Goal: Information Seeking & Learning: Learn about a topic

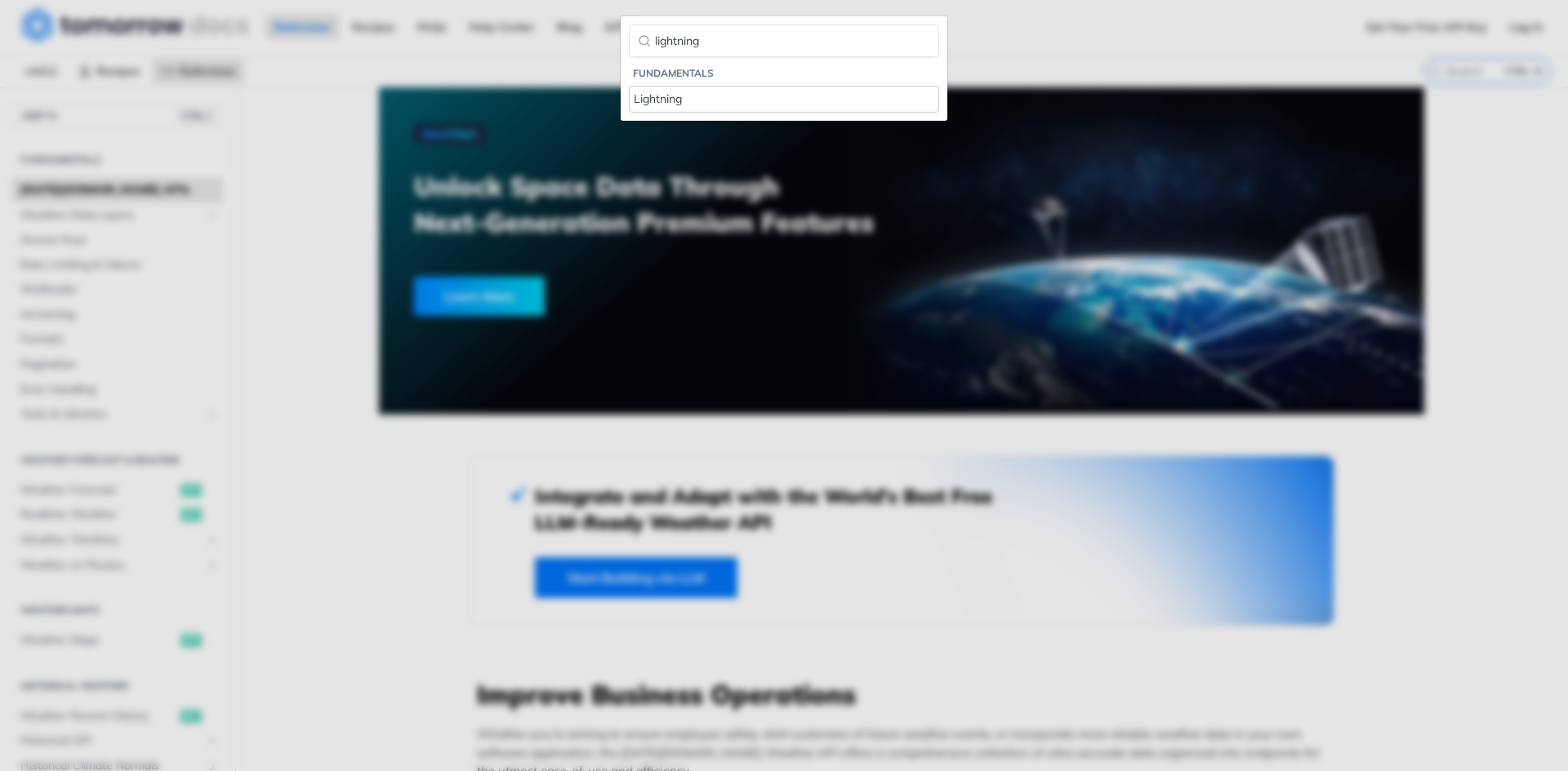
type input "lightning"
click at [705, 109] on link "Lightning" at bounding box center [784, 99] width 311 height 26
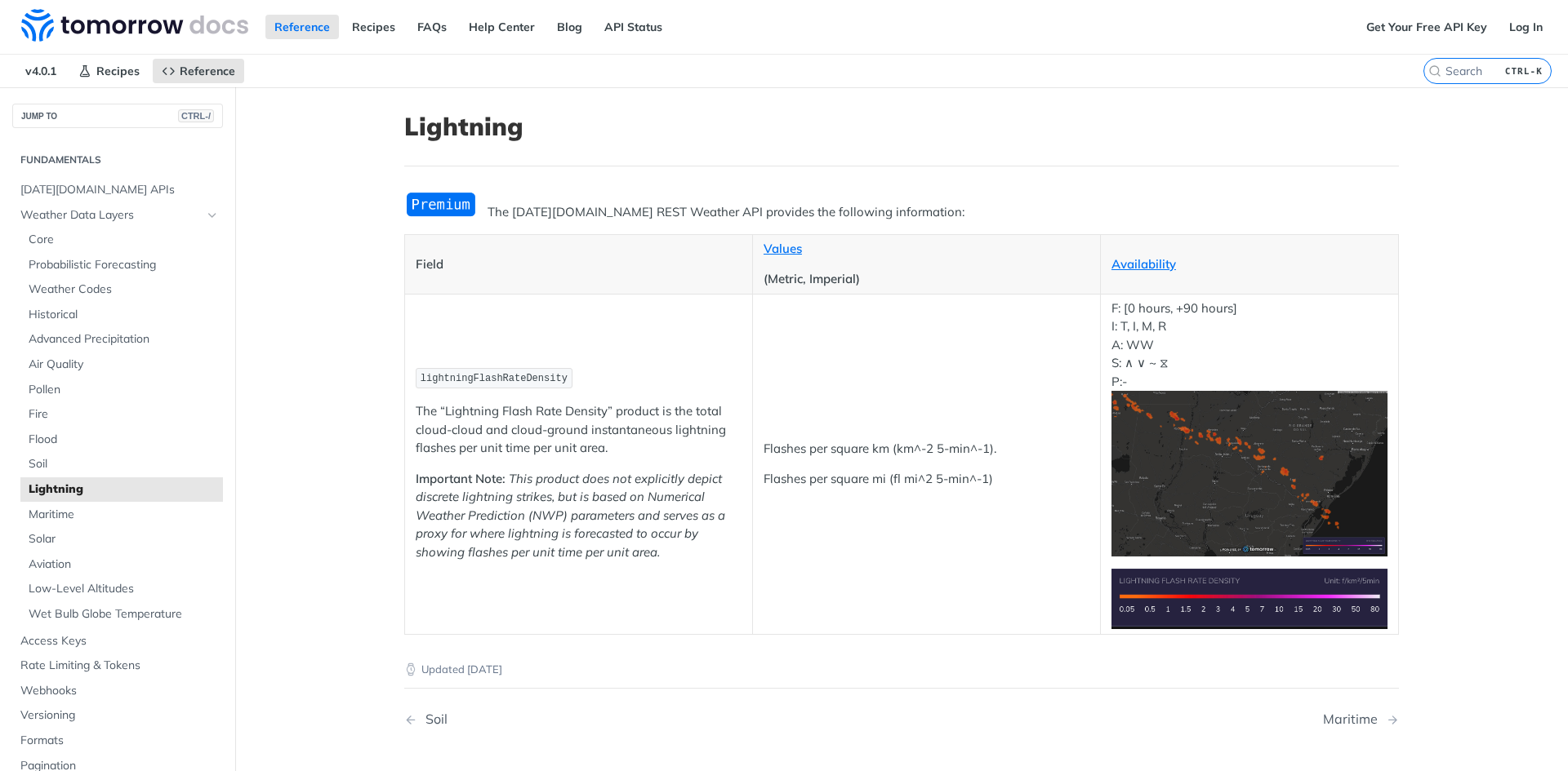
click at [365, 401] on main "JUMP TO CTRL-/ Fundamentals [DATE][DOMAIN_NAME] APIs Weather Data Layers Core P…" at bounding box center [784, 478] width 1568 height 780
click at [1224, 457] on img "Expand image" at bounding box center [1249, 473] width 276 height 165
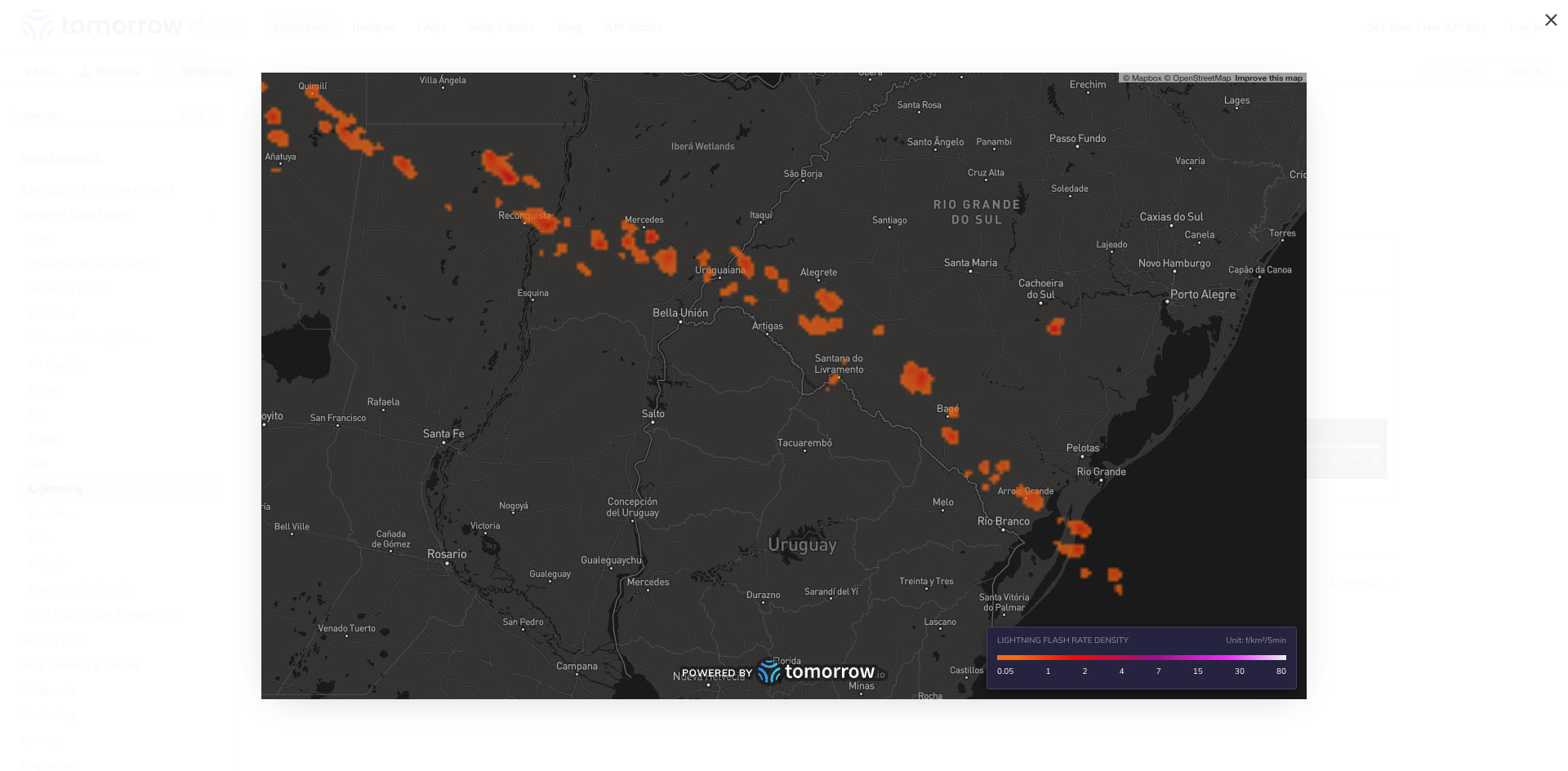
click at [1548, 22] on span "Collapse image" at bounding box center [784, 386] width 1568 height 771
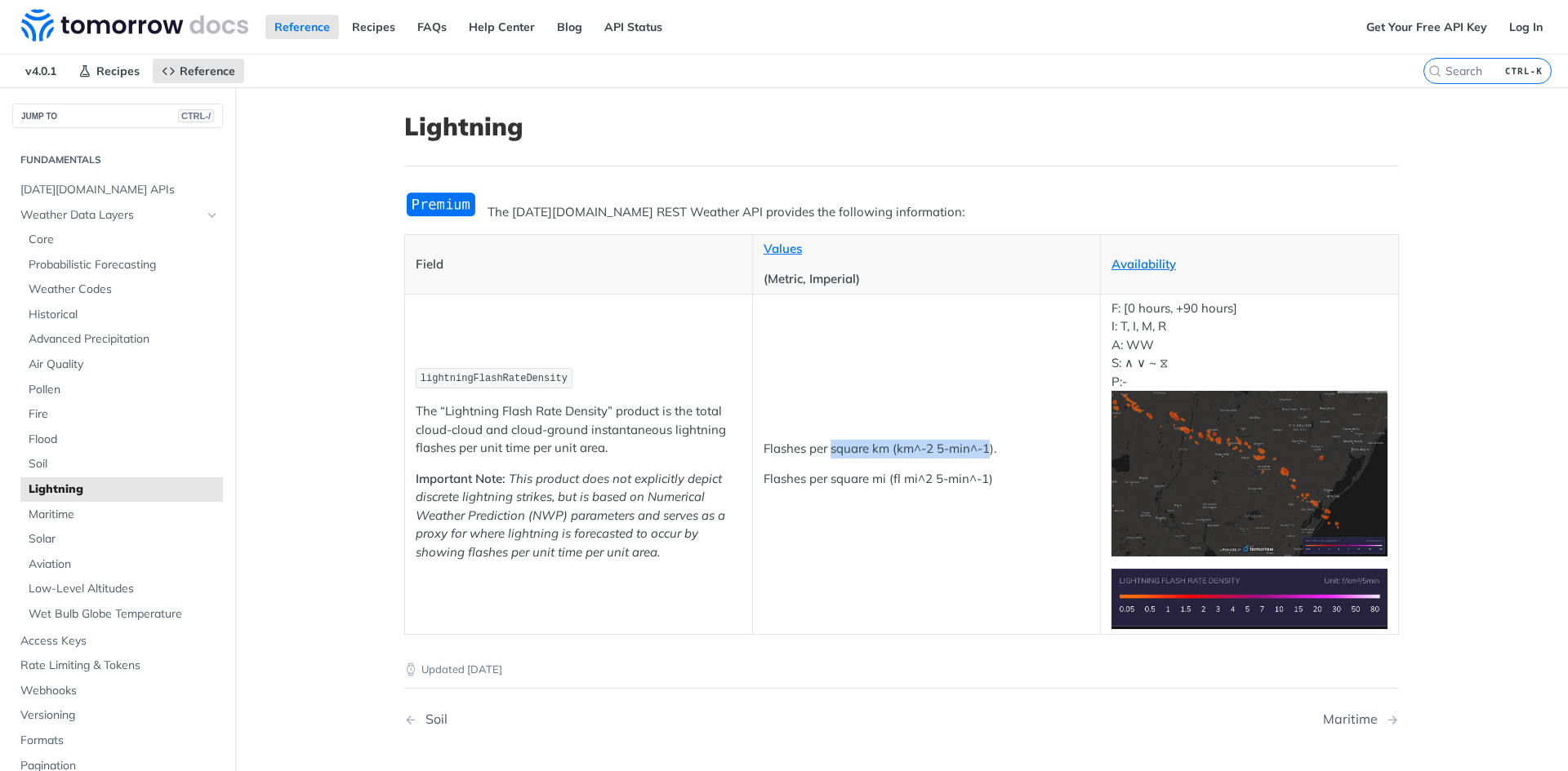
drag, startPoint x: 827, startPoint y: 457, endPoint x: 986, endPoint y: 451, distance: 159.1
click at [986, 451] on p "Flashes per square km (km^-2 5-min^-1)." at bounding box center [927, 449] width 326 height 19
click at [987, 451] on p "Flashes per square km (km^-2 5-min^-1)." at bounding box center [927, 449] width 326 height 19
click at [1255, 488] on img "Expand image" at bounding box center [1249, 473] width 276 height 165
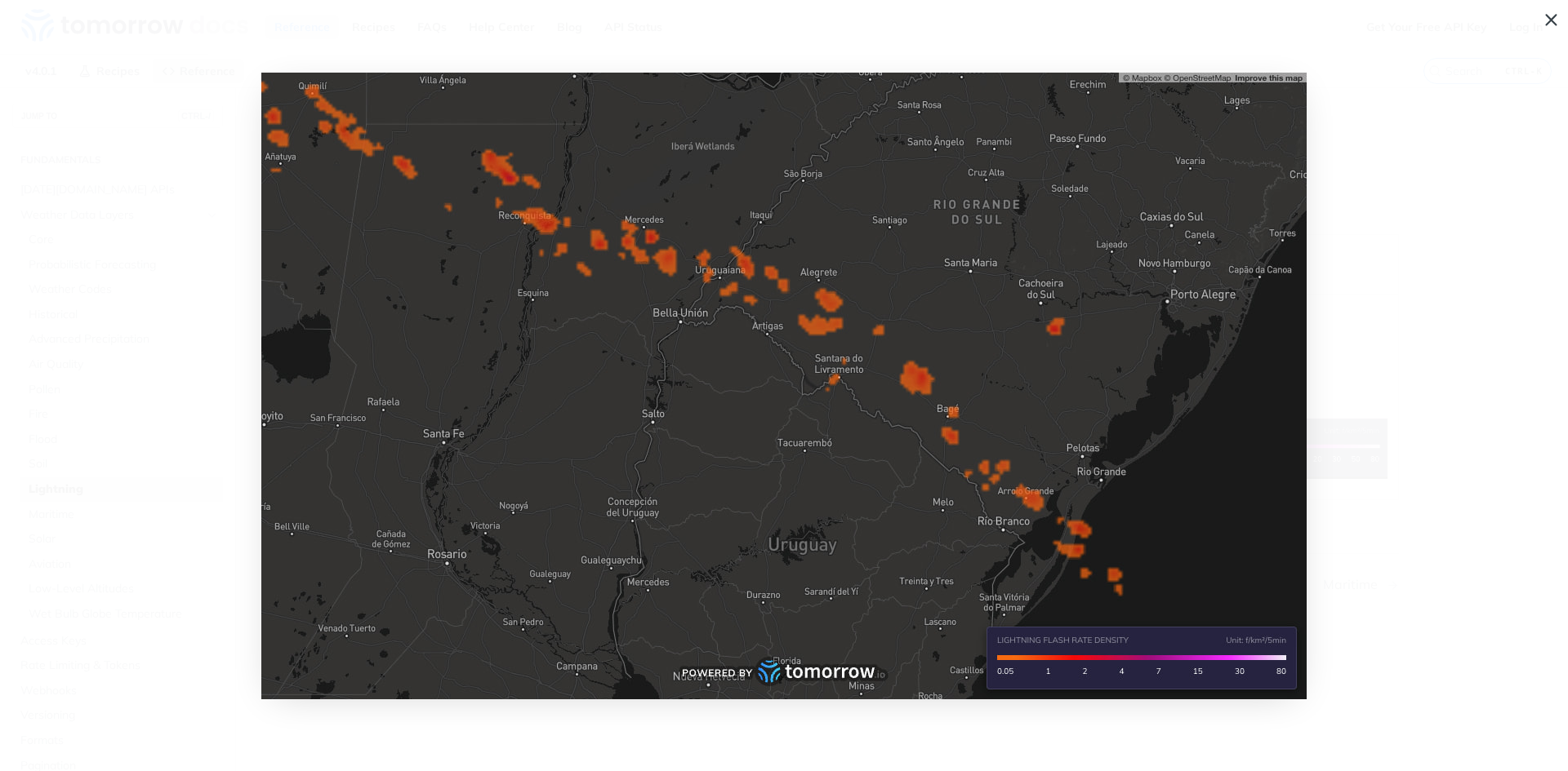
click at [1546, 20] on span "Collapse image" at bounding box center [784, 386] width 1568 height 771
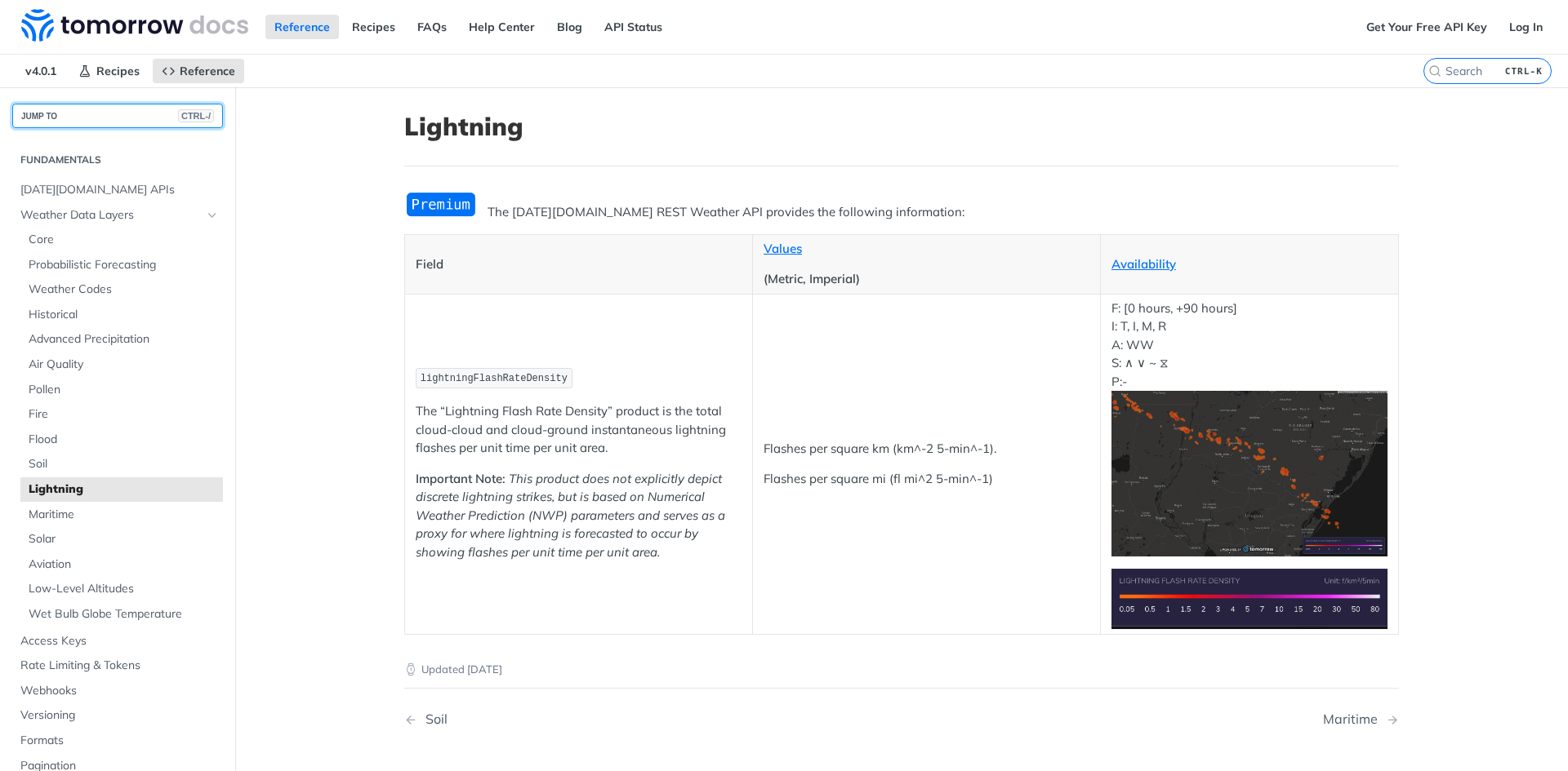
click at [100, 119] on button "JUMP TO CTRL-/" at bounding box center [117, 115] width 211 height 25
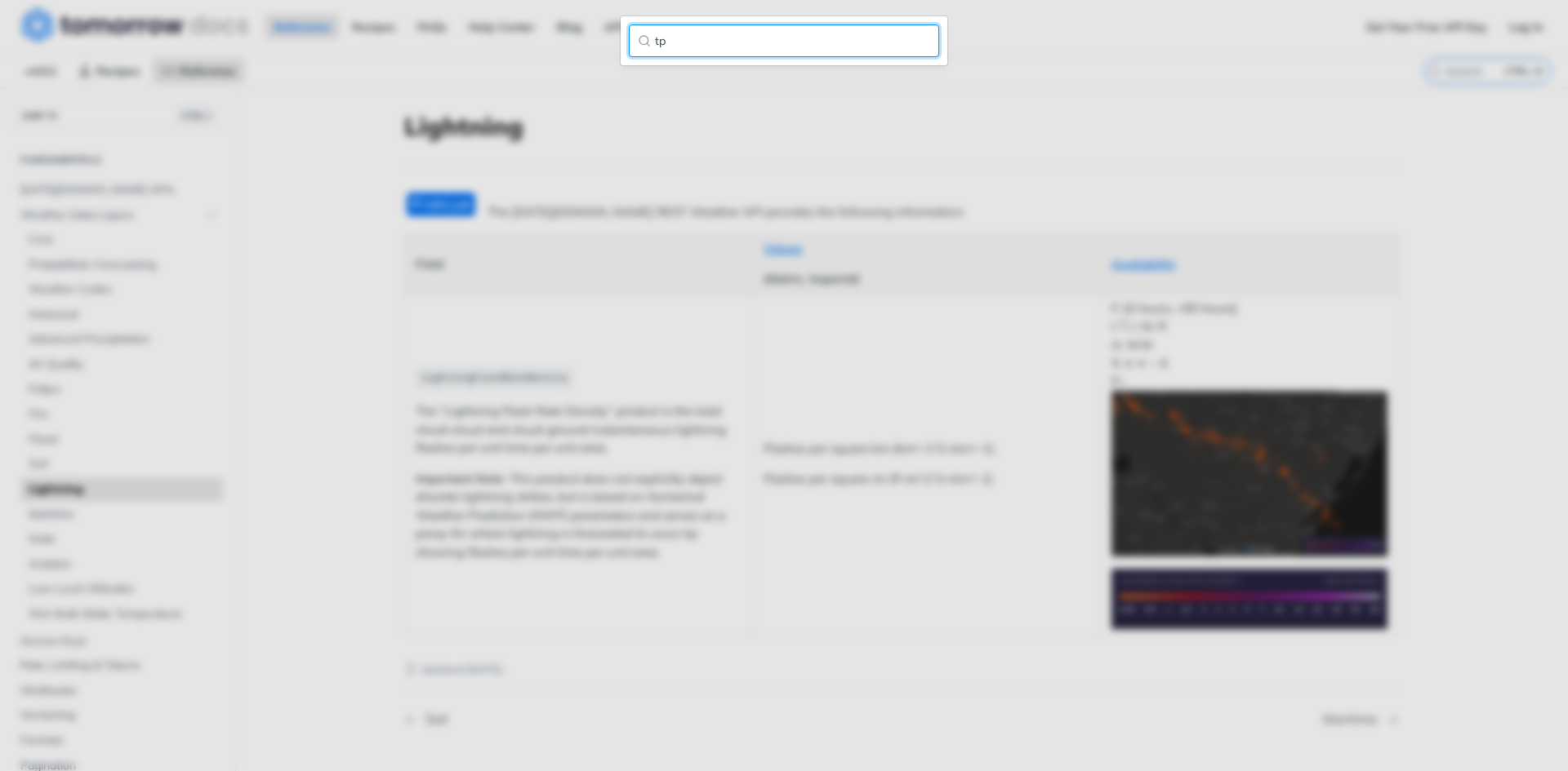
type input "t"
type input "pol"
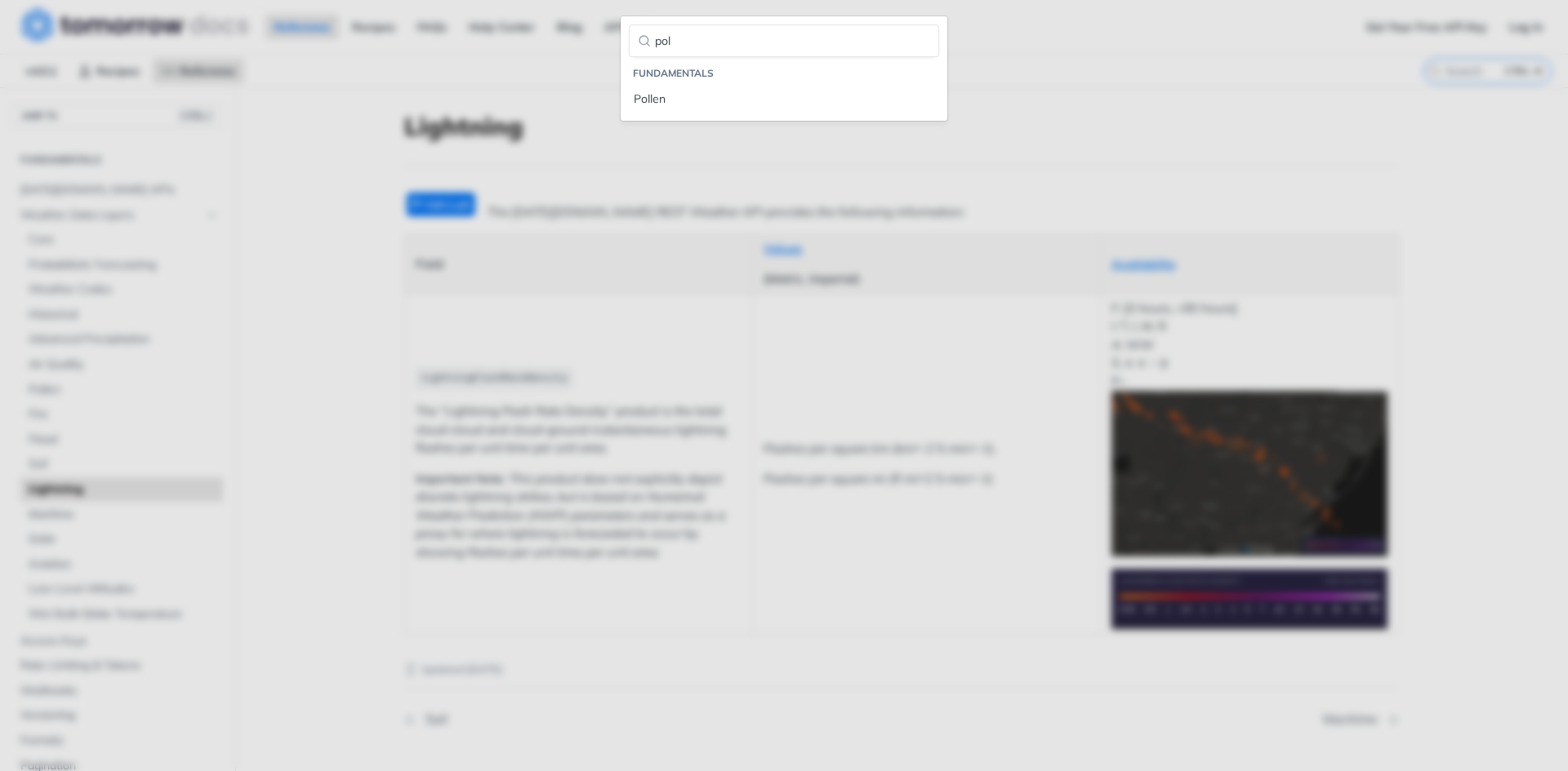
click at [956, 197] on main "JUMP TO CTRL-/ Fundamentals [DATE][DOMAIN_NAME] APIs Weather Data Layers Core P…" at bounding box center [784, 478] width 1568 height 780
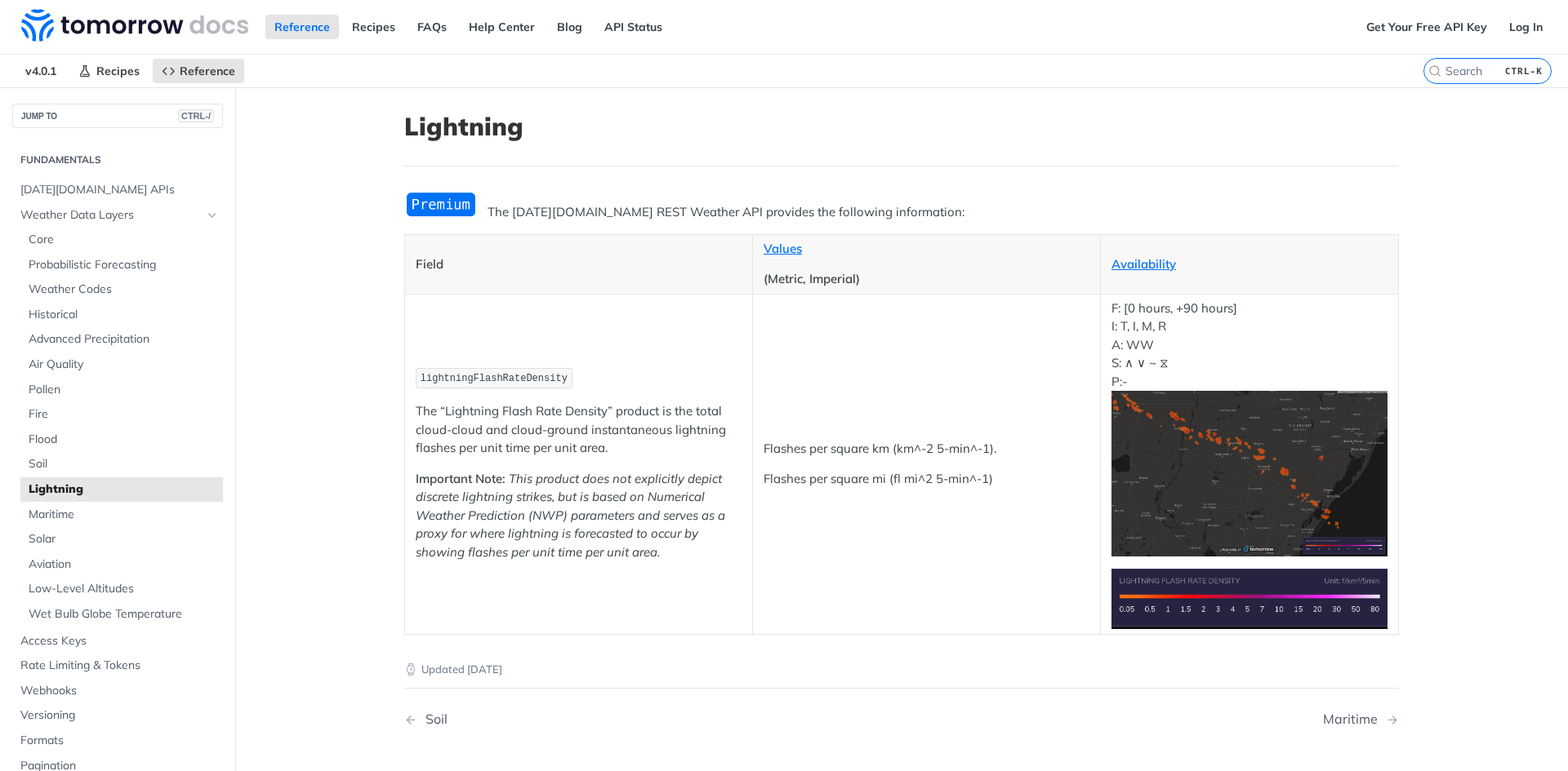
click at [834, 322] on td "Flashes per square km (km^-2 5-min^-1). Flashes per square mi (fl mi^2 5-min^-1)" at bounding box center [926, 464] width 348 height 341
drag, startPoint x: 408, startPoint y: 432, endPoint x: 477, endPoint y: 428, distance: 69.1
click at [477, 428] on td "lightningFlashRateDensity The “Lightning Flash Rate Density” product is the tot…" at bounding box center [578, 464] width 348 height 341
click at [456, 443] on p "The “Lightning Flash Rate Density” product is the total cloud-cloud and cloud-g…" at bounding box center [578, 430] width 326 height 56
drag, startPoint x: 405, startPoint y: 428, endPoint x: 465, endPoint y: 433, distance: 60.2
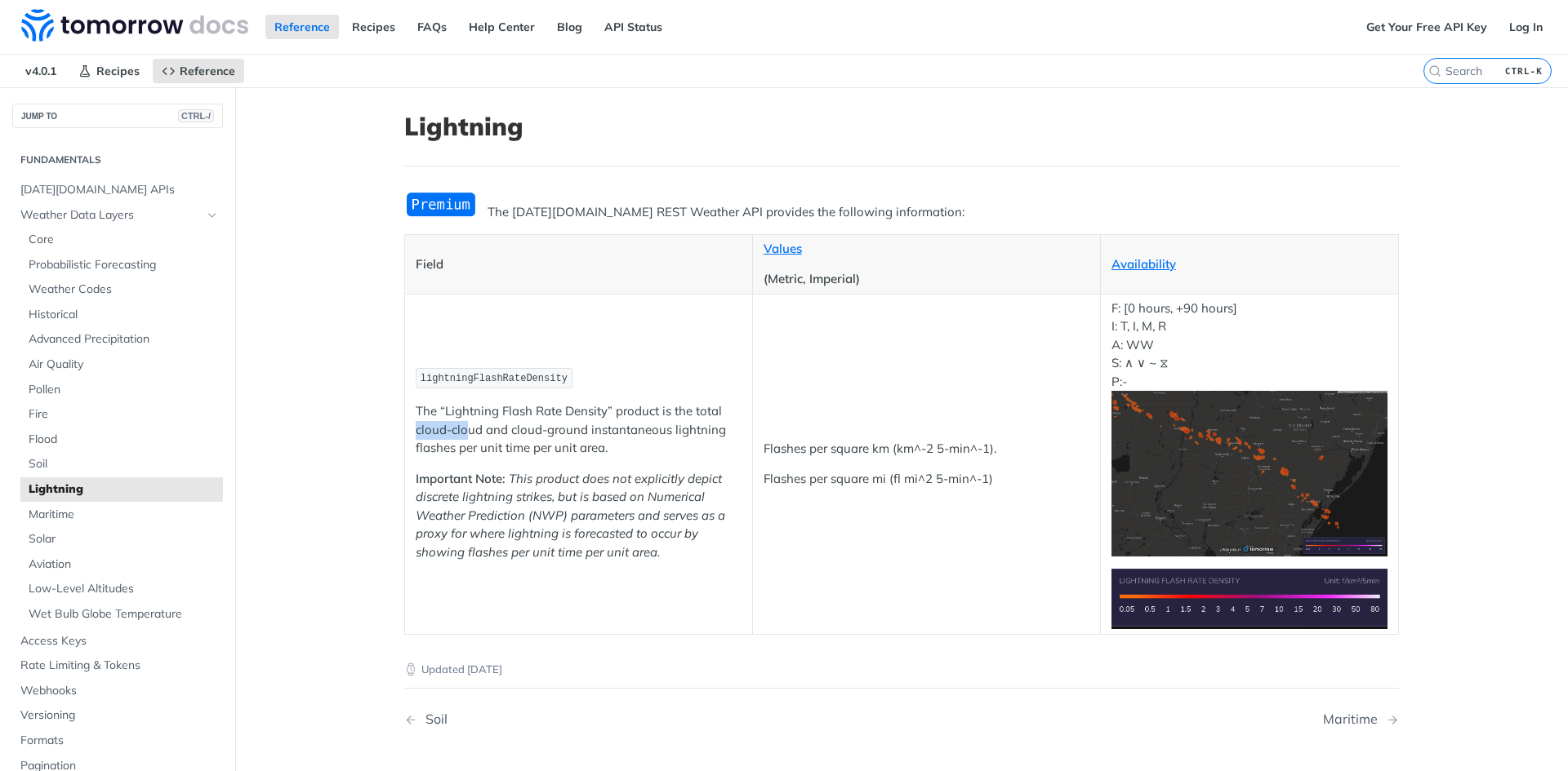
click at [464, 432] on td "lightningFlashRateDensity The “Lightning Flash Rate Density” product is the tot…" at bounding box center [578, 464] width 348 height 341
drag, startPoint x: 467, startPoint y: 433, endPoint x: 500, endPoint y: 438, distance: 33.4
click at [469, 434] on p "The “Lightning Flash Rate Density” product is the total cloud-cloud and cloud-g…" at bounding box center [578, 430] width 326 height 56
drag, startPoint x: 498, startPoint y: 433, endPoint x: 588, endPoint y: 429, distance: 90.1
click at [582, 430] on p "The “Lightning Flash Rate Density” product is the total cloud-cloud and cloud-g…" at bounding box center [578, 430] width 326 height 56
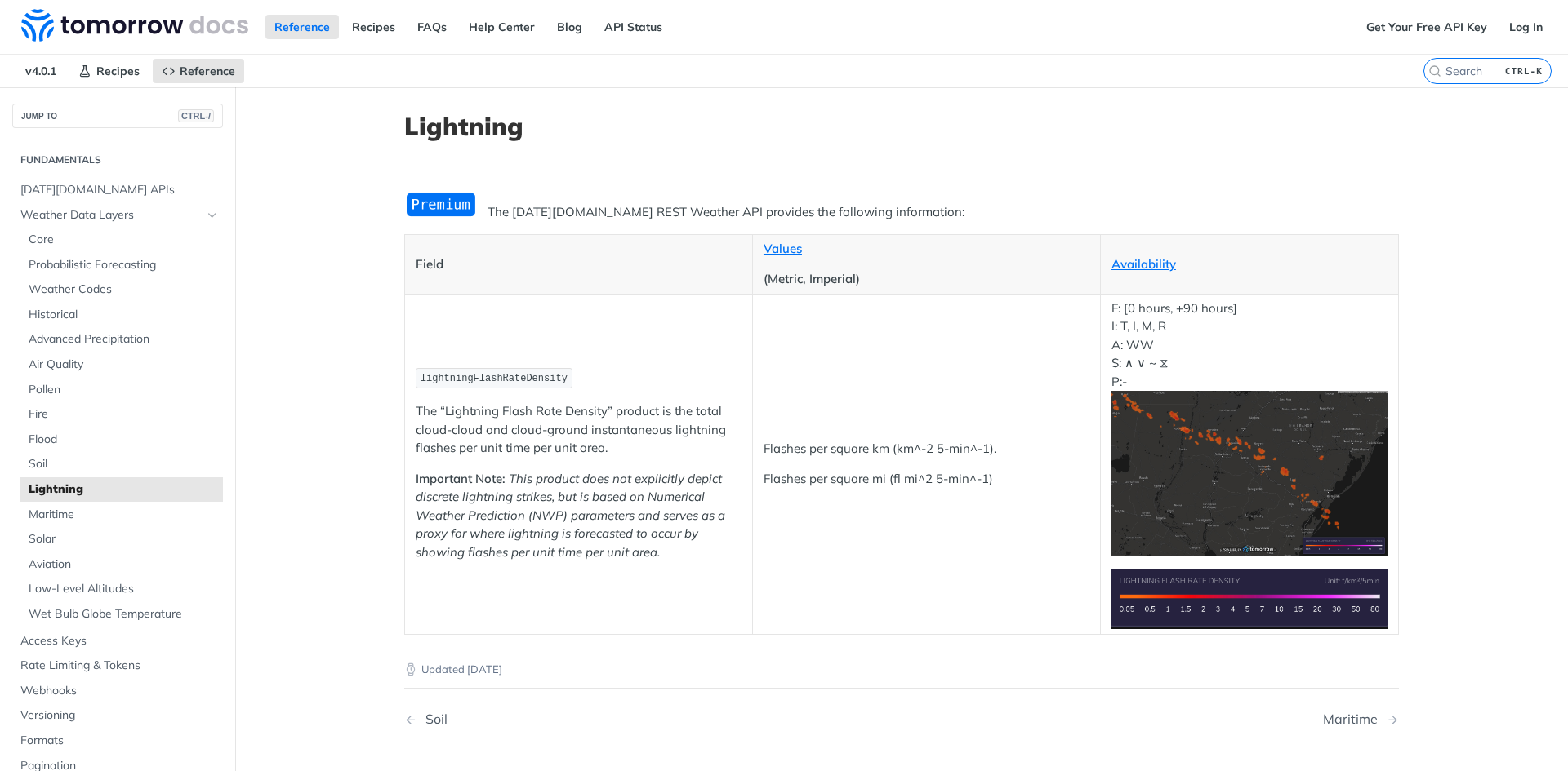
click at [592, 429] on p "The “Lightning Flash Rate Density” product is the total cloud-cloud and cloud-g…" at bounding box center [578, 430] width 326 height 56
click at [620, 458] on td "lightningFlashRateDensity The “Lightning Flash Rate Density” product is the tot…" at bounding box center [578, 464] width 348 height 341
drag, startPoint x: 610, startPoint y: 411, endPoint x: 705, endPoint y: 408, distance: 95.0
click at [705, 408] on p "The “Lightning Flash Rate Density” product is the total cloud-cloud and cloud-g…" at bounding box center [578, 430] width 326 height 56
click at [706, 408] on p "The “Lightning Flash Rate Density” product is the total cloud-cloud and cloud-g…" at bounding box center [578, 430] width 326 height 56
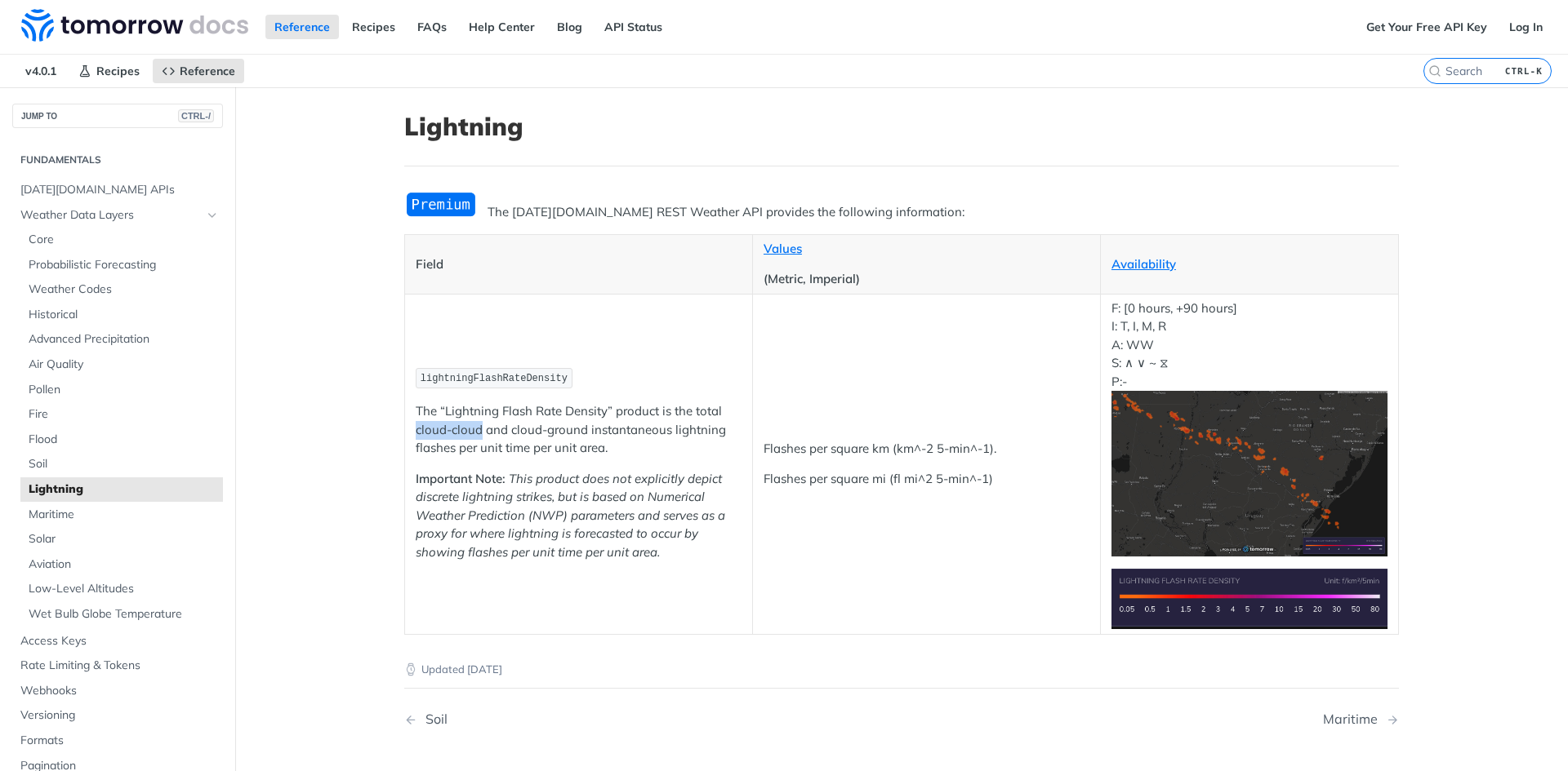
drag, startPoint x: 404, startPoint y: 433, endPoint x: 474, endPoint y: 432, distance: 70.0
click at [474, 432] on td "lightningFlashRateDensity The “Lightning Flash Rate Density” product is the tot…" at bounding box center [578, 464] width 348 height 341
drag, startPoint x: 509, startPoint y: 430, endPoint x: 549, endPoint y: 429, distance: 40.0
click at [549, 429] on p "The “Lightning Flash Rate Density” product is the total cloud-cloud and cloud-g…" at bounding box center [578, 430] width 326 height 56
click at [567, 441] on p "The “Lightning Flash Rate Density” product is the total cloud-cloud and cloud-g…" at bounding box center [578, 430] width 326 height 56
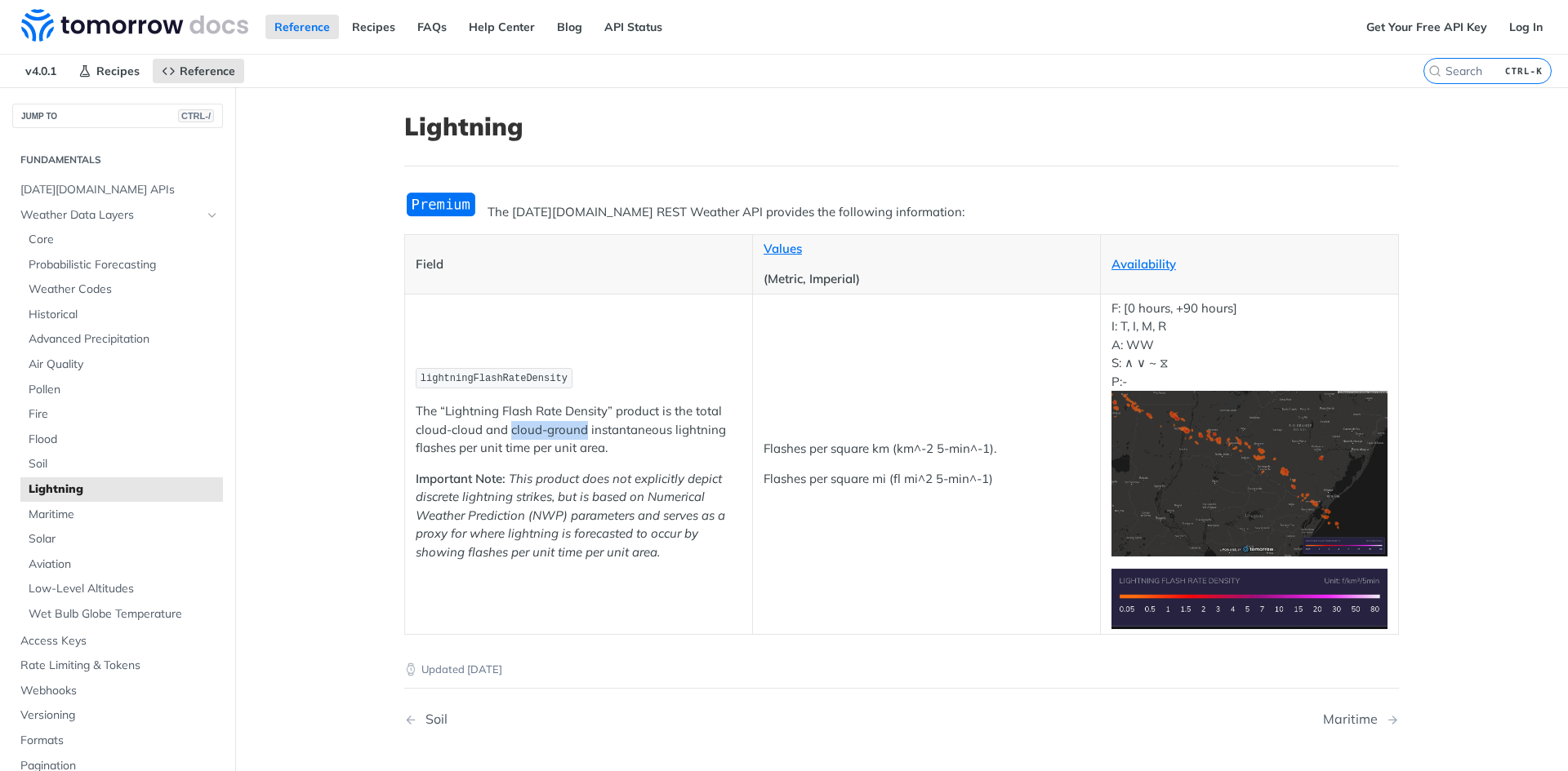
drag, startPoint x: 577, startPoint y: 432, endPoint x: 504, endPoint y: 433, distance: 73.0
click at [504, 433] on p "The “Lightning Flash Rate Density” product is the total cloud-cloud and cloud-g…" at bounding box center [578, 430] width 326 height 56
click at [518, 434] on p "The “Lightning Flash Rate Density” product is the total cloud-cloud and cloud-g…" at bounding box center [578, 430] width 326 height 56
drag, startPoint x: 596, startPoint y: 427, endPoint x: 666, endPoint y: 437, distance: 70.7
click at [663, 437] on p "The “Lightning Flash Rate Density” product is the total cloud-cloud and cloud-g…" at bounding box center [578, 430] width 326 height 56
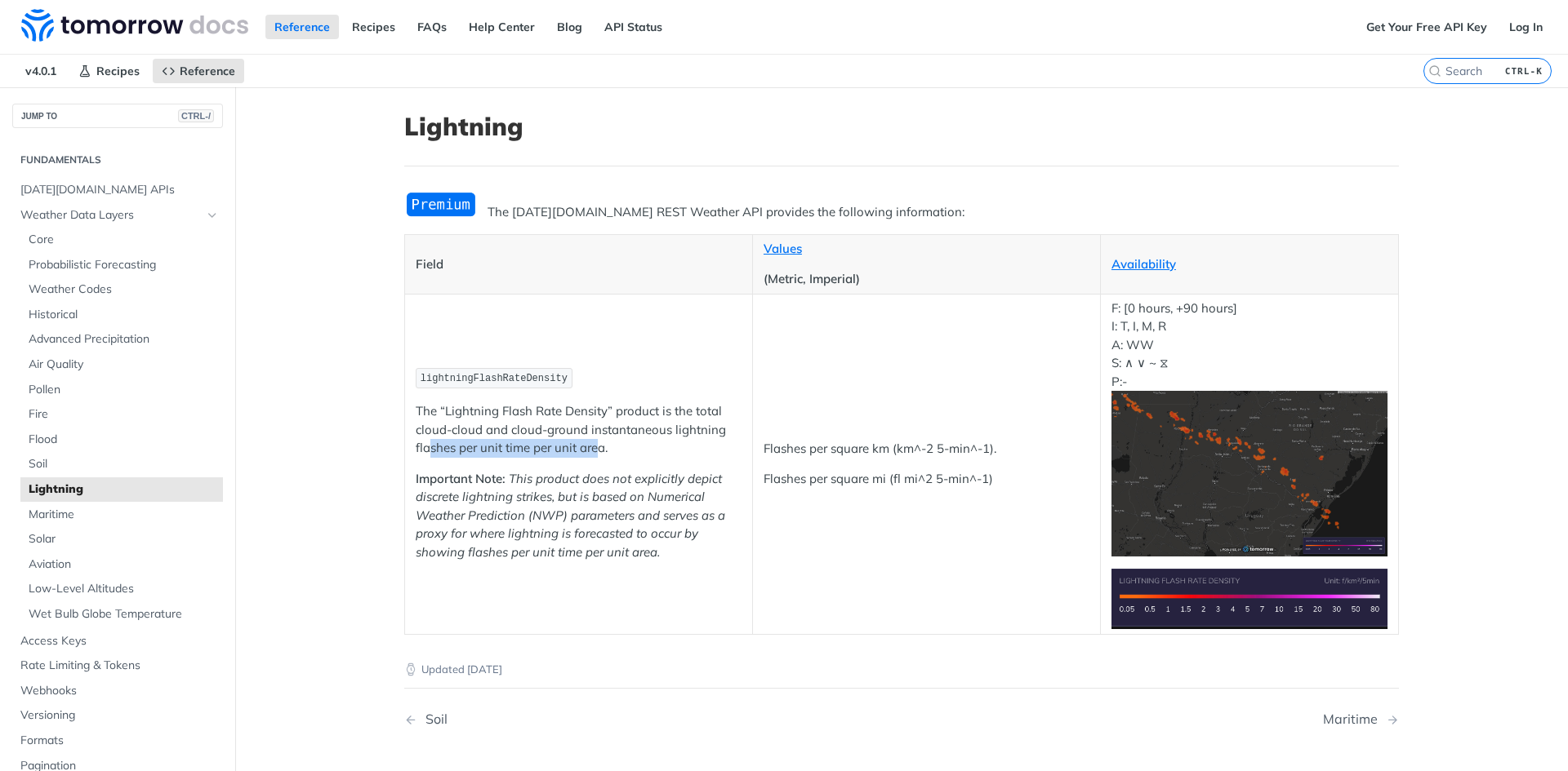
drag, startPoint x: 420, startPoint y: 449, endPoint x: 598, endPoint y: 449, distance: 178.0
click at [598, 449] on p "The “Lightning Flash Rate Density” product is the total cloud-cloud and cloud-g…" at bounding box center [578, 430] width 326 height 56
click at [607, 449] on p "The “Lightning Flash Rate Density” product is the total cloud-cloud and cloud-g…" at bounding box center [578, 430] width 326 height 56
click at [620, 449] on p "The “Lightning Flash Rate Density” product is the total cloud-cloud and cloud-g…" at bounding box center [578, 430] width 326 height 56
click at [382, 397] on article "Lightning The [DATE][DOMAIN_NAME] REST Weather API provides the following infor…" at bounding box center [902, 478] width 1045 height 780
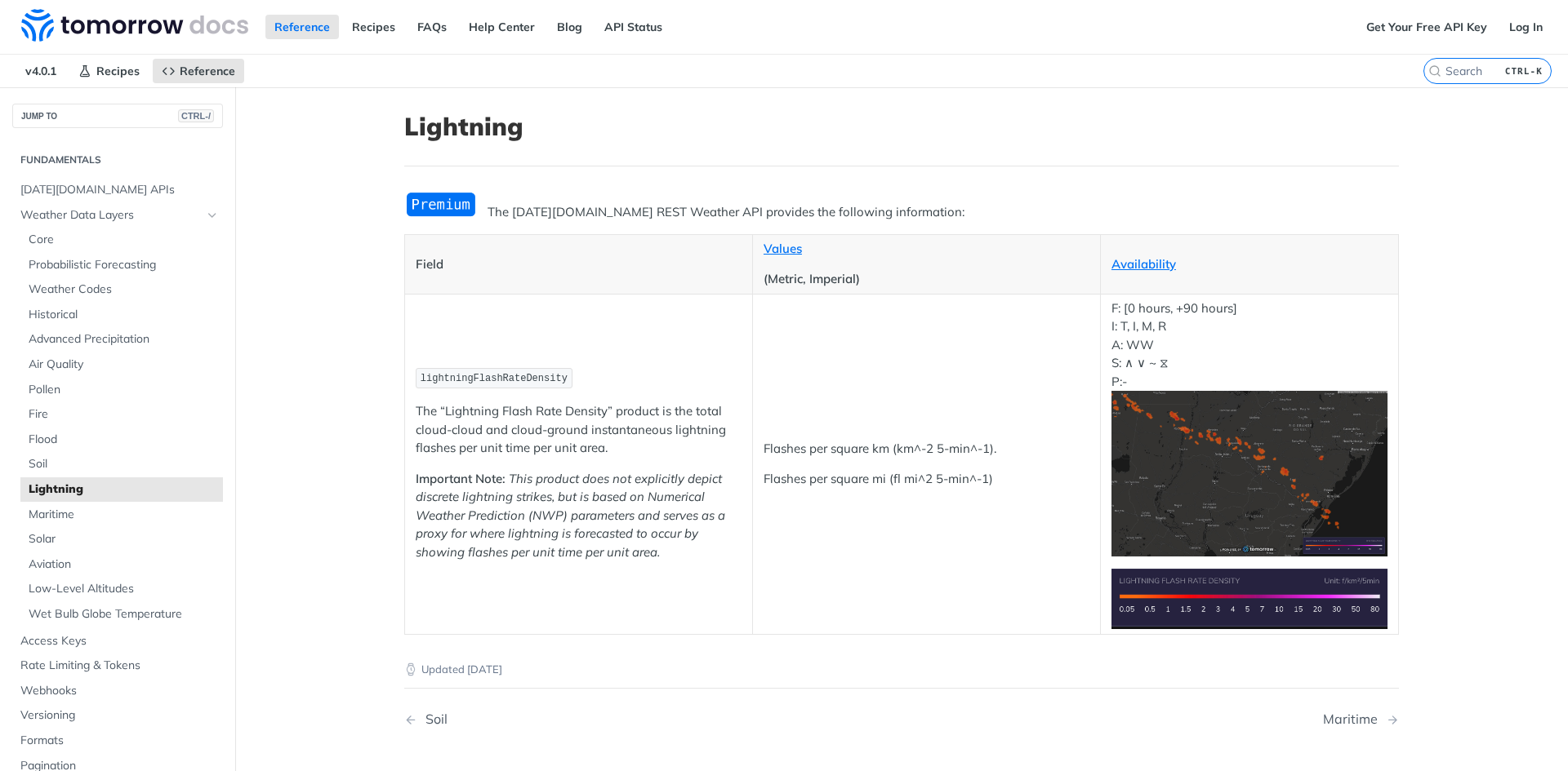
scroll to position [81, 0]
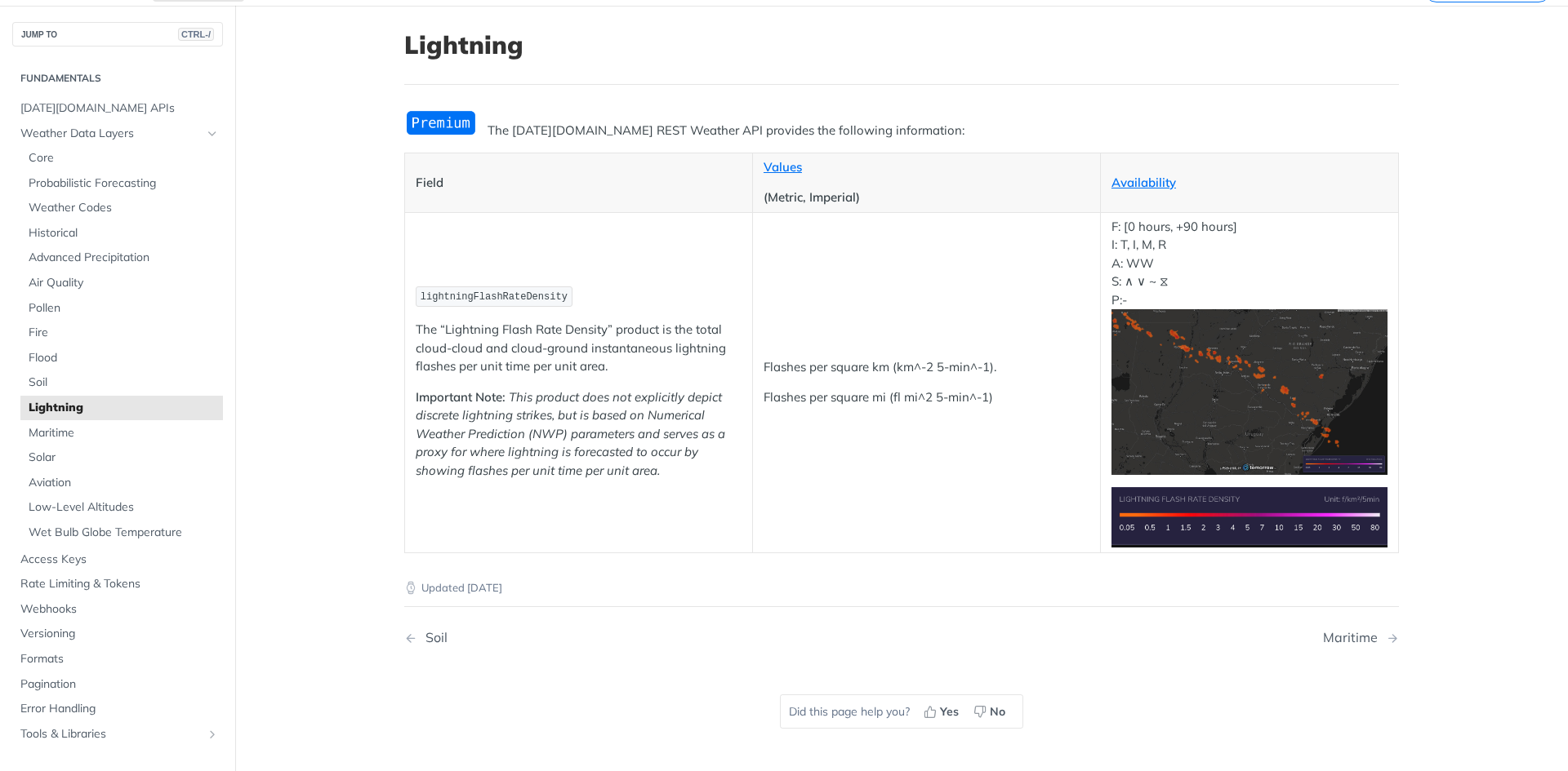
click at [369, 345] on main "JUMP TO CTRL-/ Fundamentals [DATE][DOMAIN_NAME] APIs Weather Data Layers Core P…" at bounding box center [784, 396] width 1568 height 780
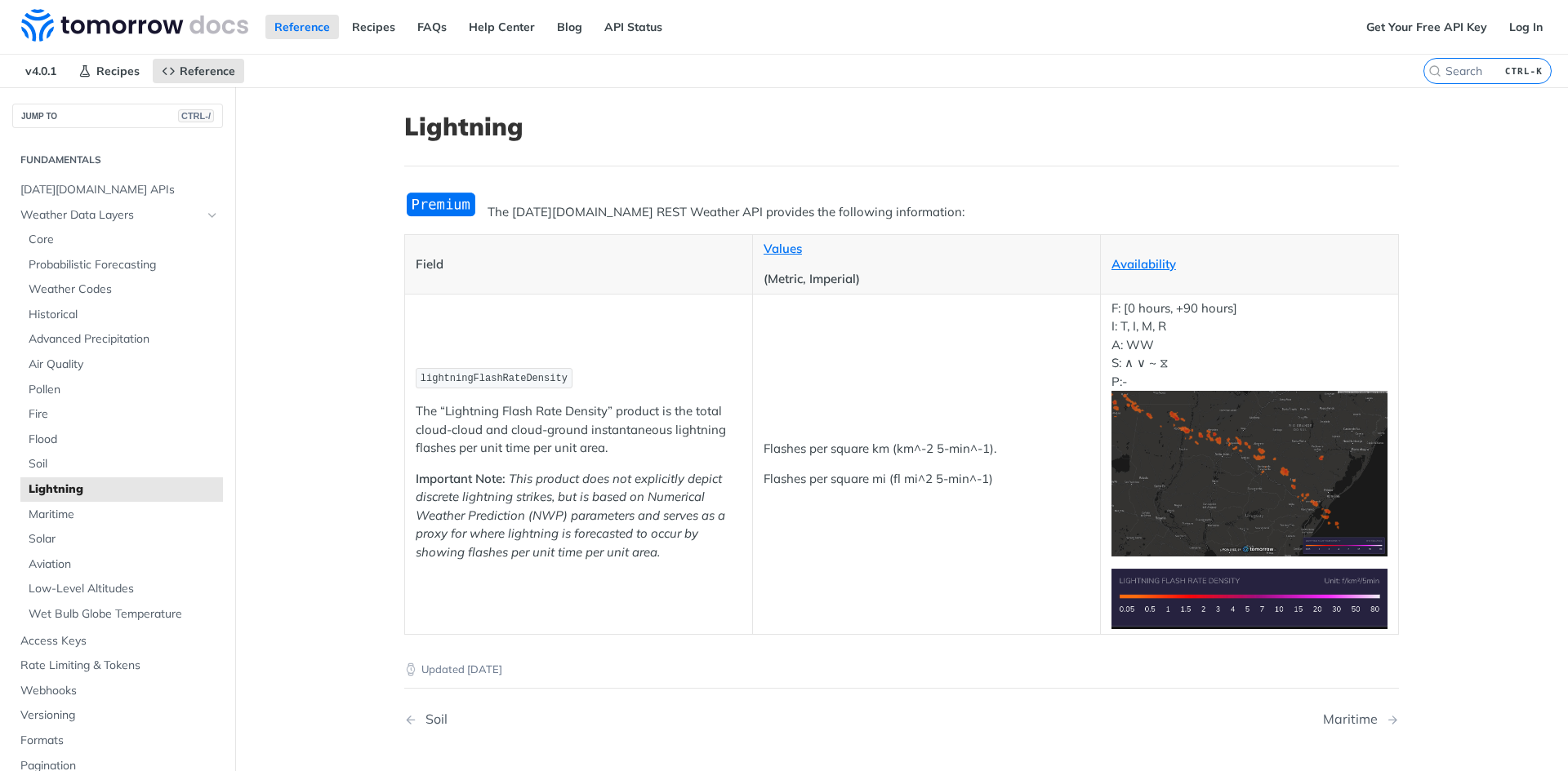
click at [1261, 488] on img "Expand image" at bounding box center [1249, 473] width 276 height 165
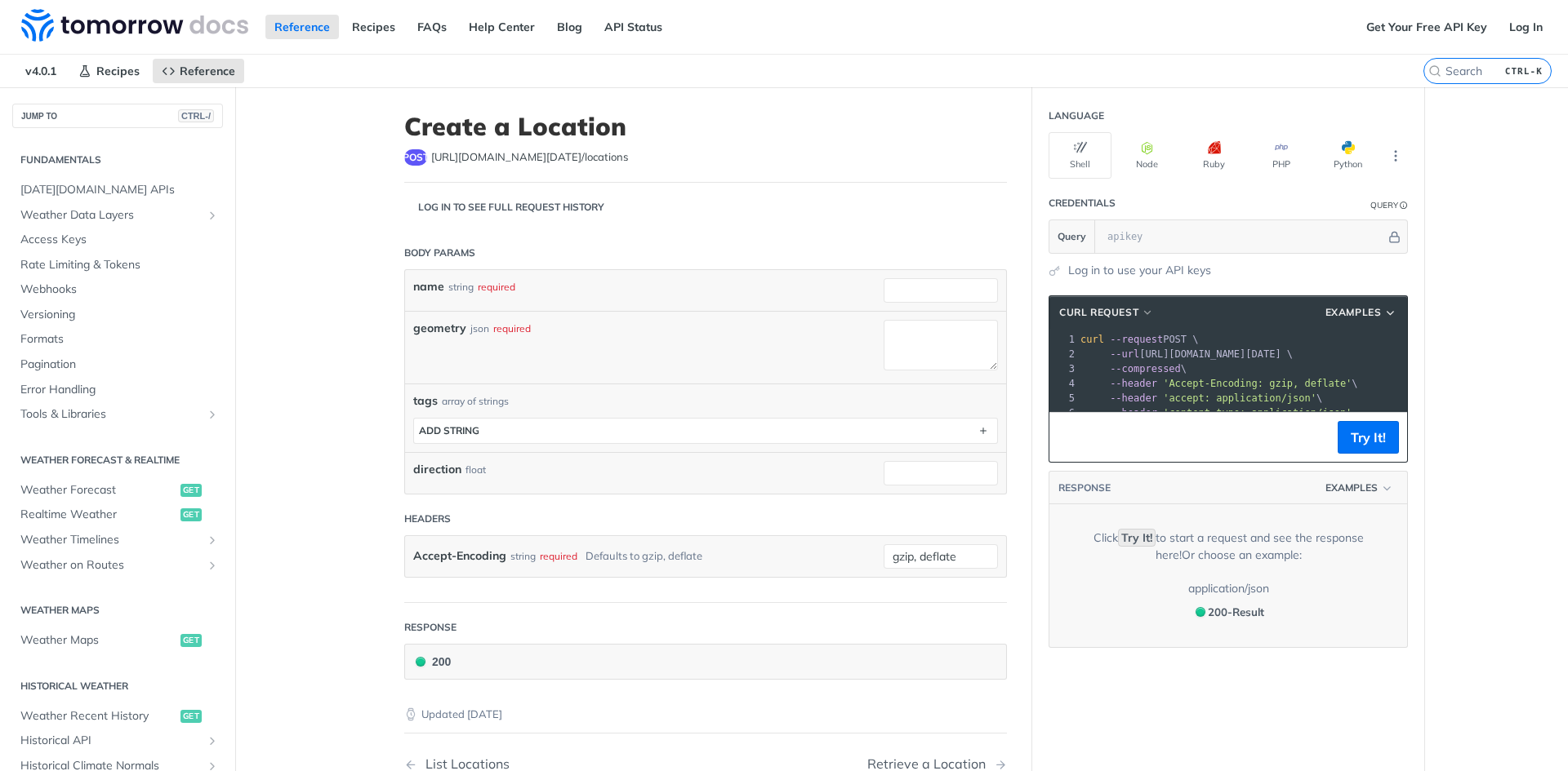
scroll to position [313, 0]
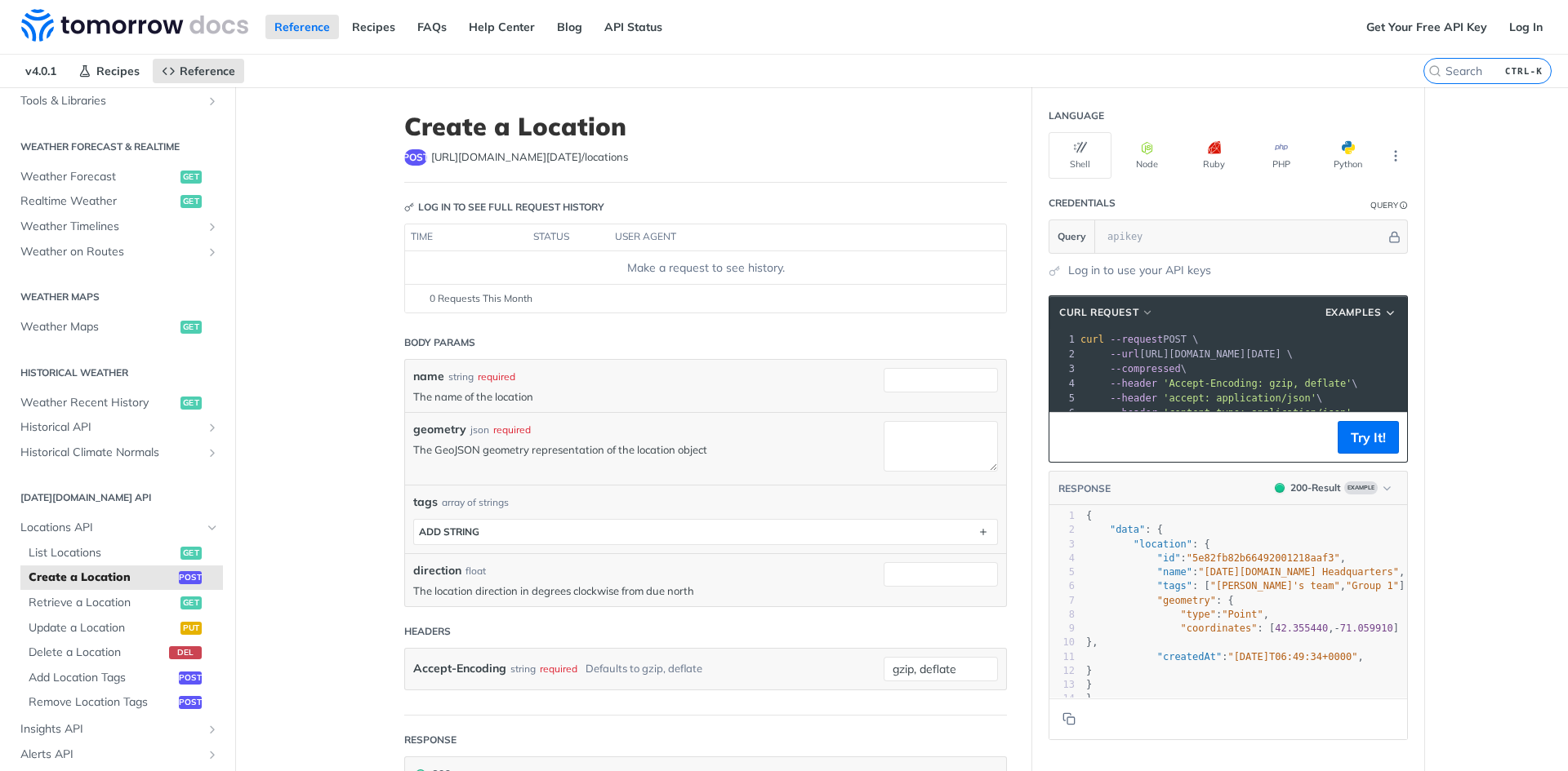
click at [332, 335] on main "JUMP TO CTRL-/ Fundamentals [DATE][DOMAIN_NAME] APIs Weather Data Layers Core P…" at bounding box center [784, 607] width 1568 height 1040
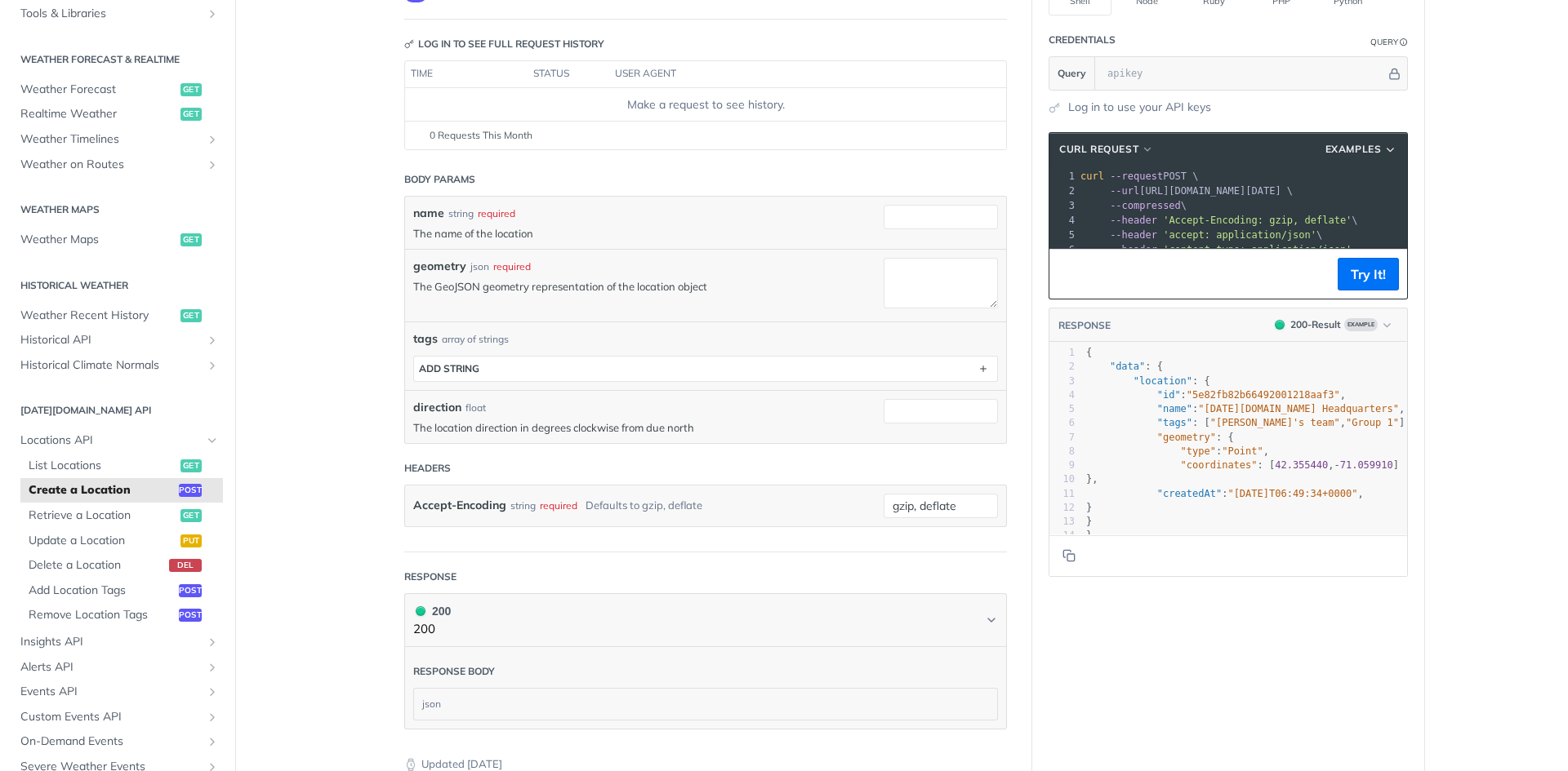
scroll to position [0, 0]
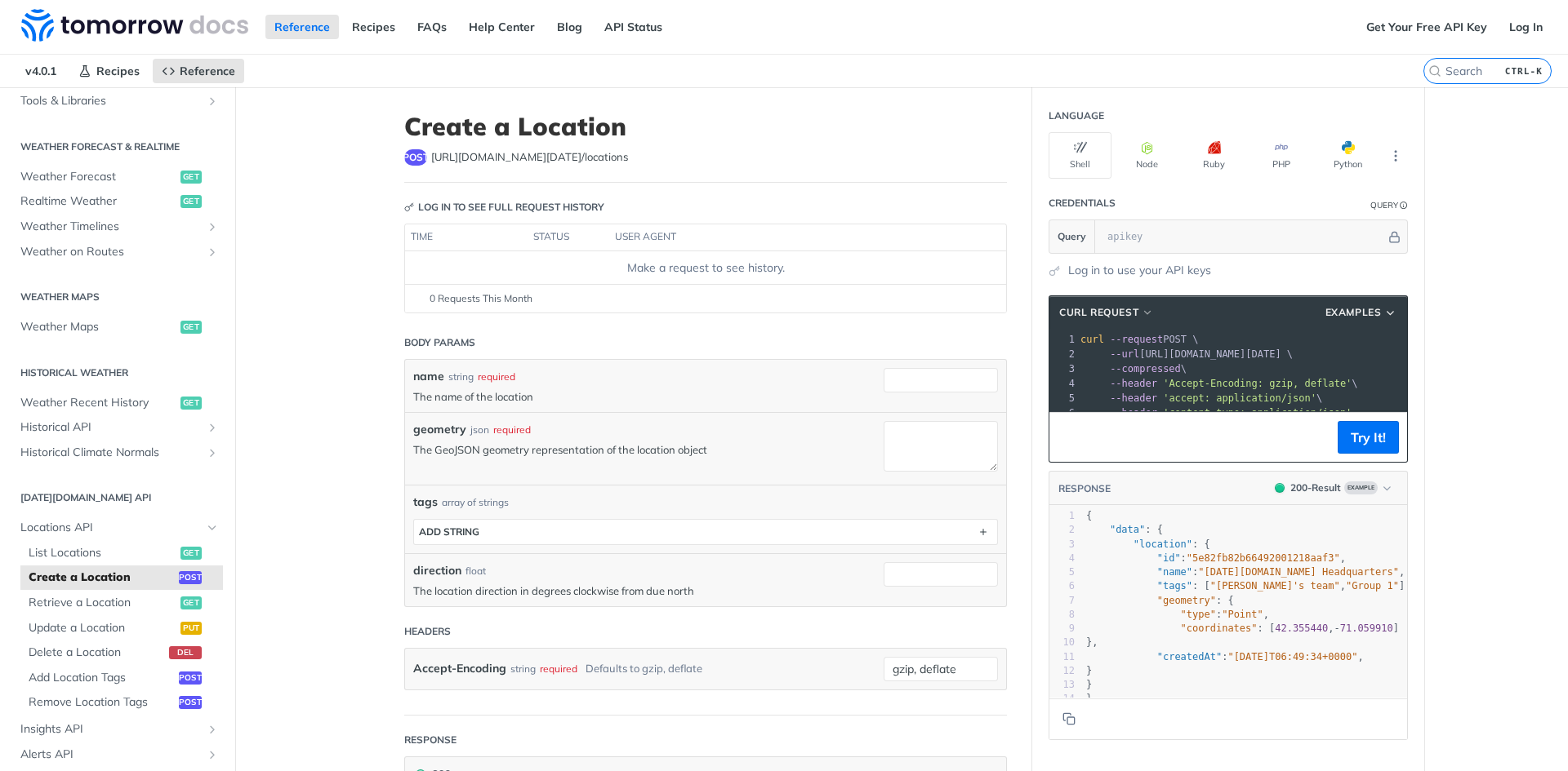
click at [358, 441] on main "JUMP TO CTRL-/ Fundamentals [DATE][DOMAIN_NAME] APIs Weather Data Layers Core P…" at bounding box center [784, 607] width 1568 height 1040
click at [334, 288] on main "JUMP TO CTRL-/ Fundamentals [DATE][DOMAIN_NAME] APIs Weather Data Layers Core P…" at bounding box center [784, 607] width 1568 height 1040
click at [300, 300] on main "JUMP TO CTRL-/ Fundamentals [DATE][DOMAIN_NAME] APIs Weather Data Layers Core P…" at bounding box center [784, 607] width 1568 height 1040
click at [310, 283] on main "JUMP TO CTRL-/ Fundamentals [DATE][DOMAIN_NAME] APIs Weather Data Layers Core P…" at bounding box center [784, 607] width 1568 height 1040
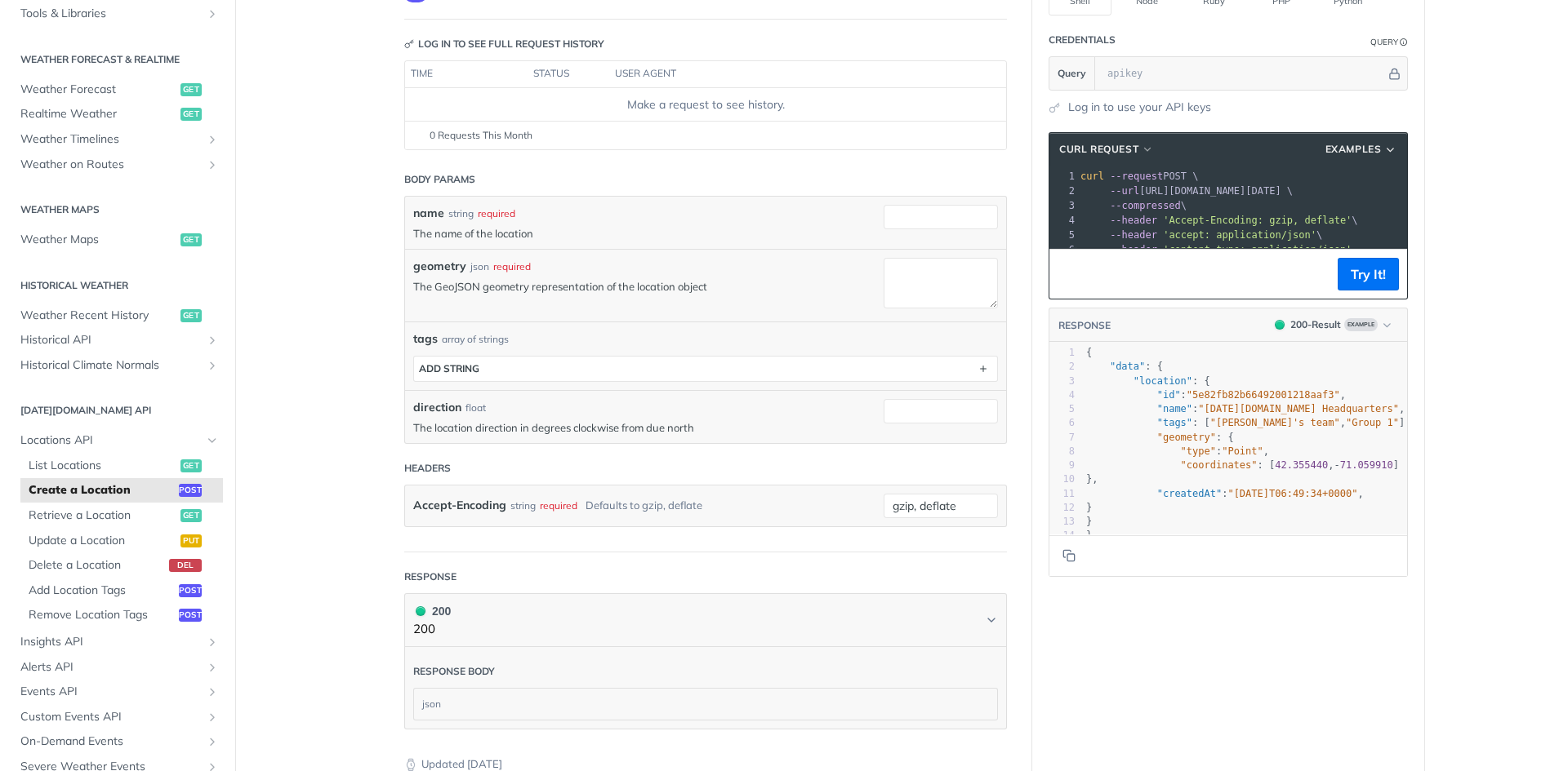
click at [318, 302] on main "JUMP TO CTRL-/ Fundamentals [DATE][DOMAIN_NAME] APIs Weather Data Layers Core P…" at bounding box center [784, 444] width 1568 height 1040
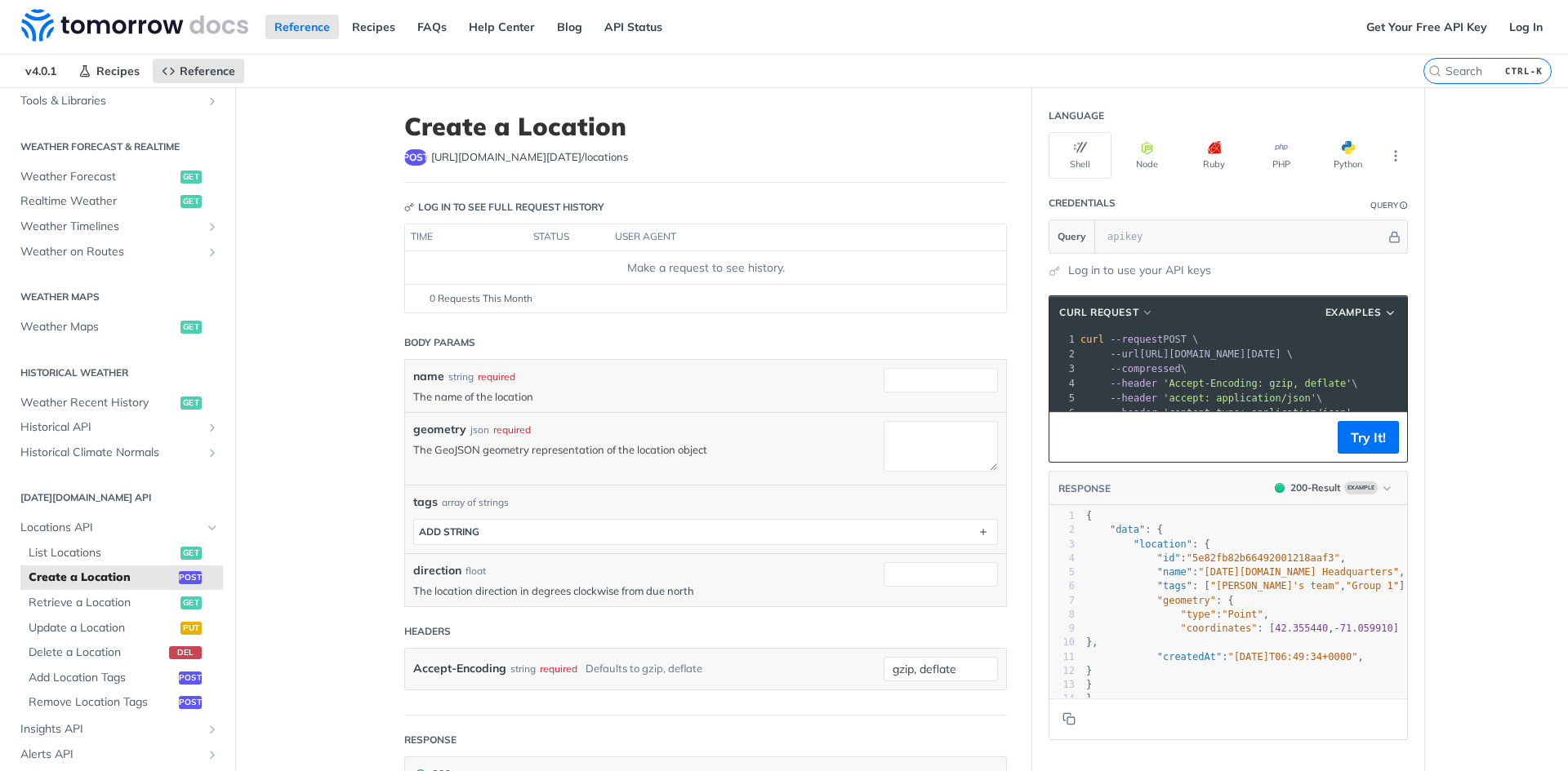
click at [364, 336] on main "JUMP TO CTRL-/ Fundamentals [DATE][DOMAIN_NAME] APIs Weather Data Layers Core P…" at bounding box center [784, 607] width 1568 height 1040
click at [351, 284] on main "JUMP TO CTRL-/ Fundamentals [DATE][DOMAIN_NAME] APIs Weather Data Layers Core P…" at bounding box center [784, 607] width 1568 height 1040
click at [1388, 156] on icon "More ellipsis" at bounding box center [1395, 156] width 15 height 15
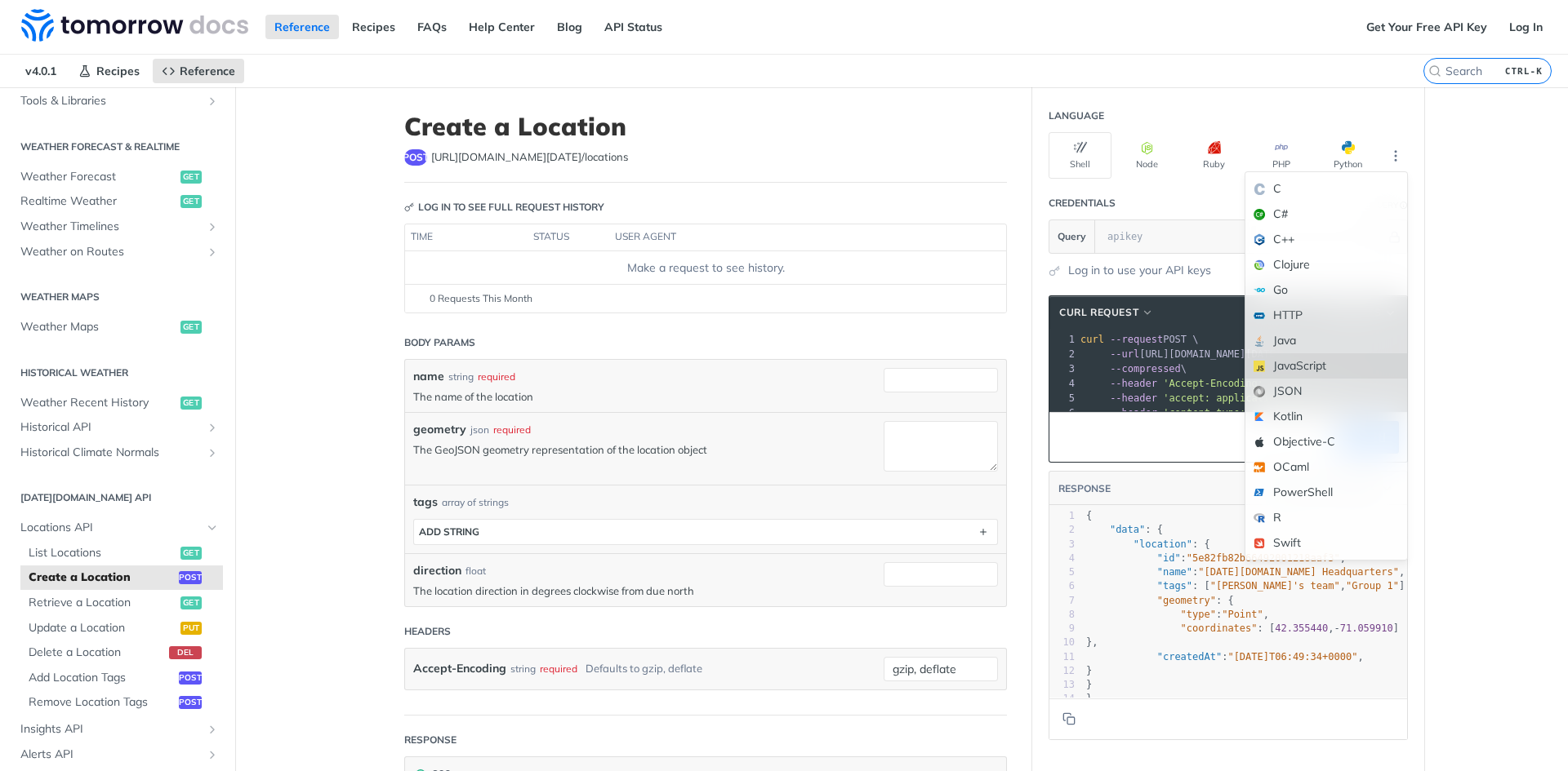
click at [1294, 362] on div "JavaScript" at bounding box center [1326, 366] width 162 height 26
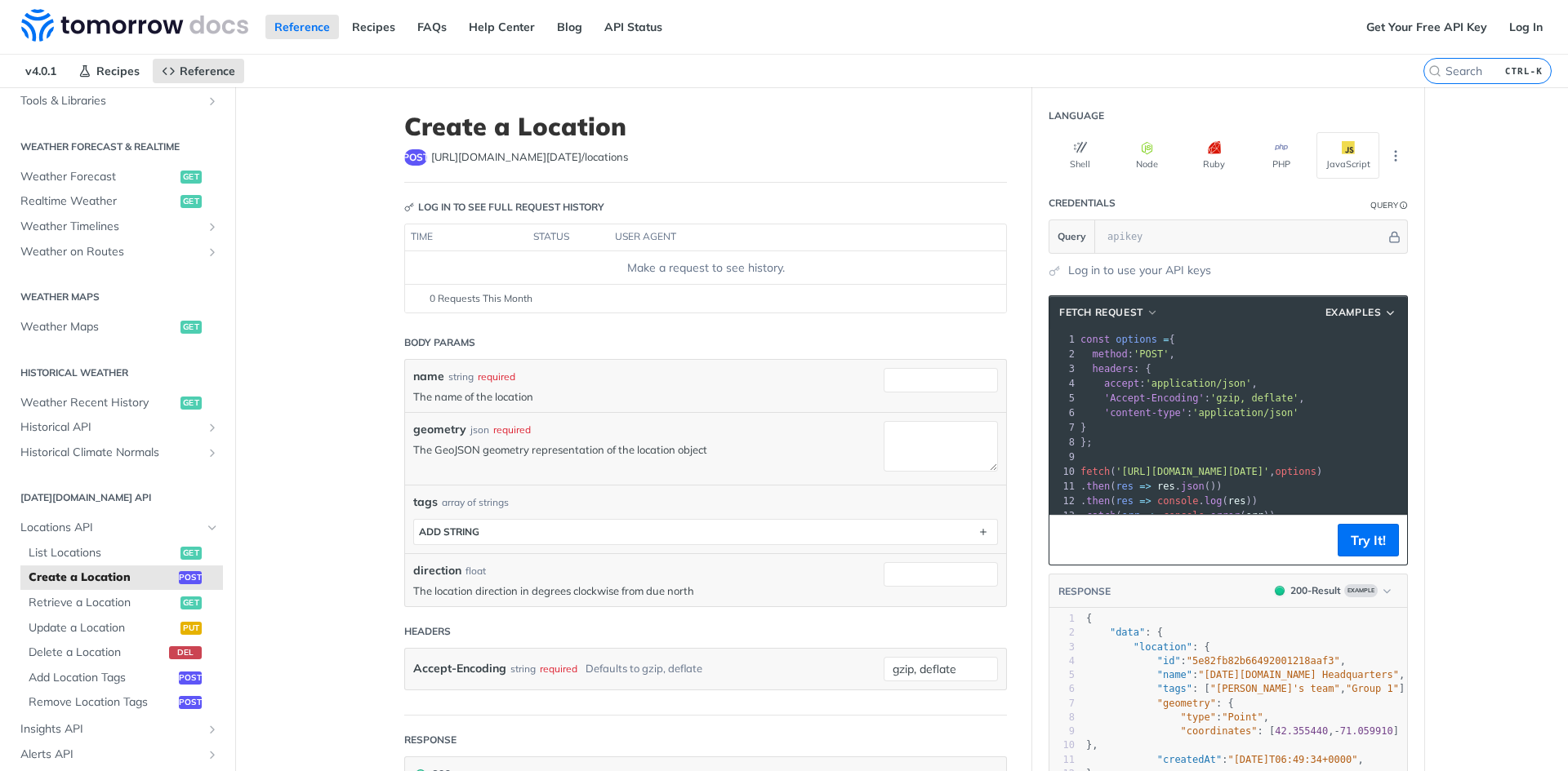
click at [1449, 312] on main "JUMP TO CTRL-/ Fundamentals [DATE][DOMAIN_NAME] APIs Weather Data Layers Core P…" at bounding box center [784, 607] width 1568 height 1040
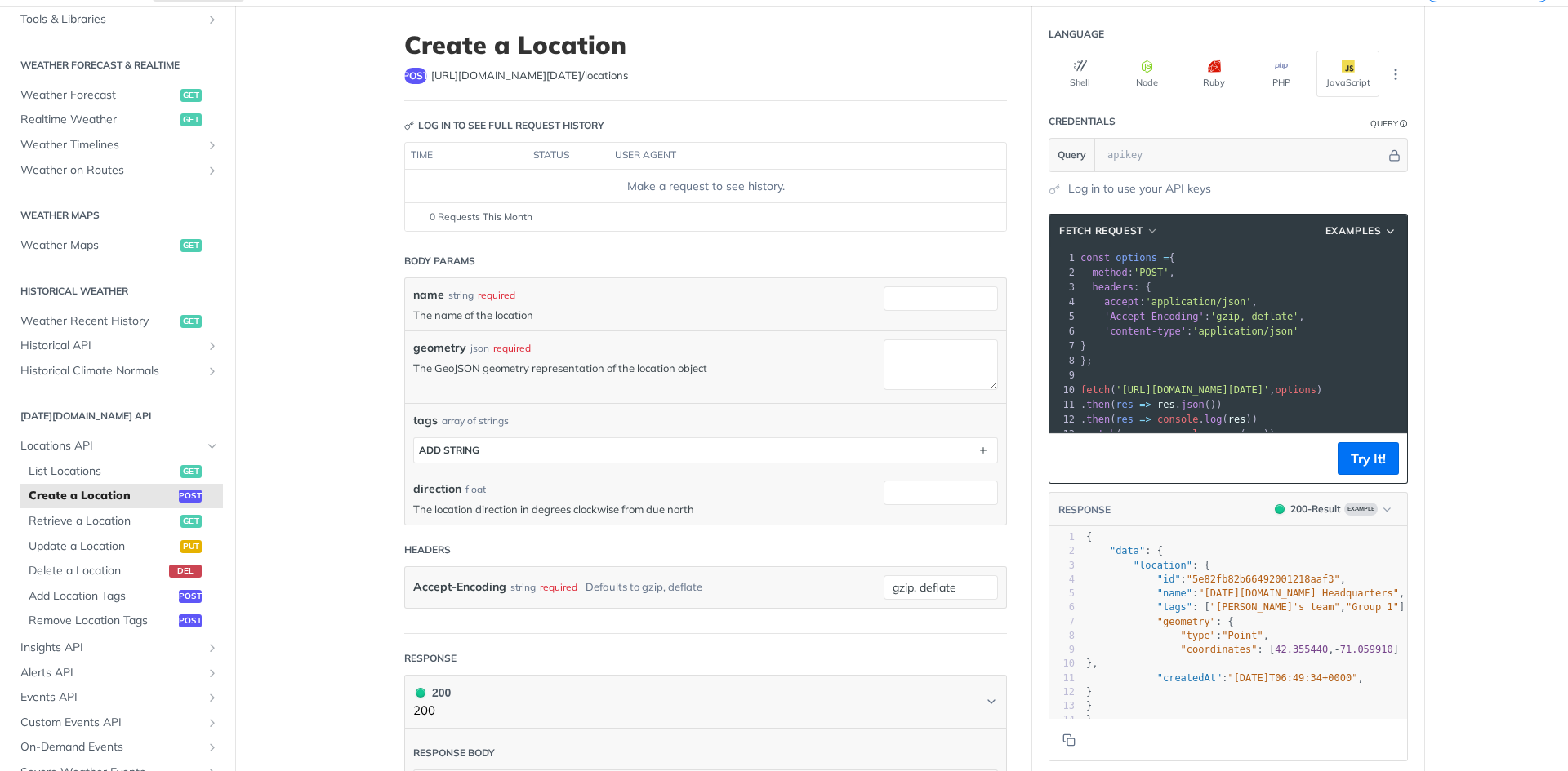
scroll to position [164, 0]
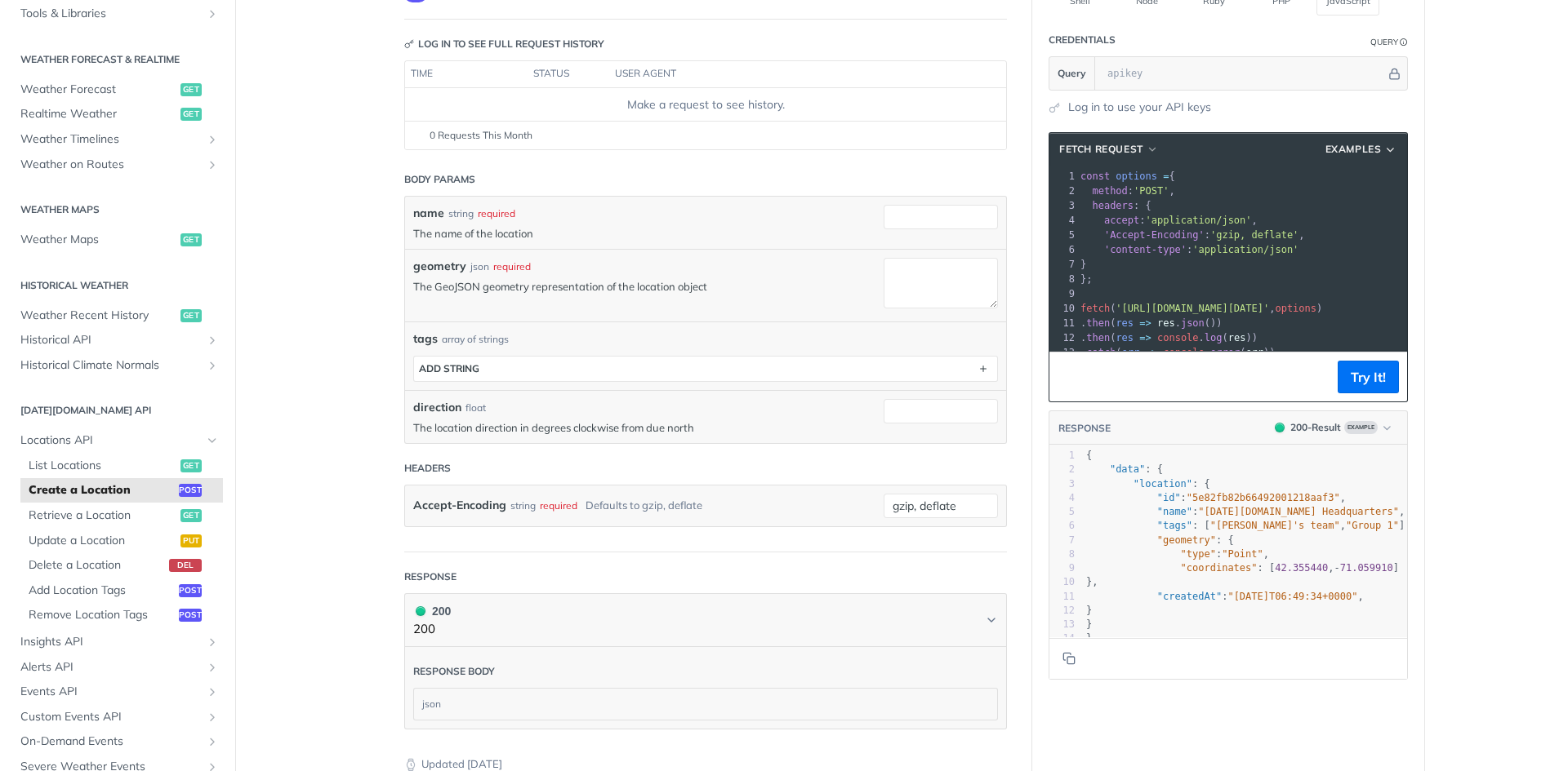
click at [318, 305] on main "JUMP TO CTRL-/ Fundamentals [DATE][DOMAIN_NAME] APIs Weather Data Layers Core P…" at bounding box center [784, 444] width 1568 height 1040
click at [354, 288] on main "JUMP TO CTRL-/ Fundamentals [DATE][DOMAIN_NAME] APIs Weather Data Layers Core P…" at bounding box center [784, 444] width 1568 height 1040
click at [393, 315] on article "Create a Location post https://api.tomorrow.io/v4 /locations Log in to see full…" at bounding box center [705, 444] width 653 height 1040
click at [311, 329] on main "JUMP TO CTRL-/ Fundamentals [DATE][DOMAIN_NAME] APIs Weather Data Layers Core P…" at bounding box center [784, 444] width 1568 height 1040
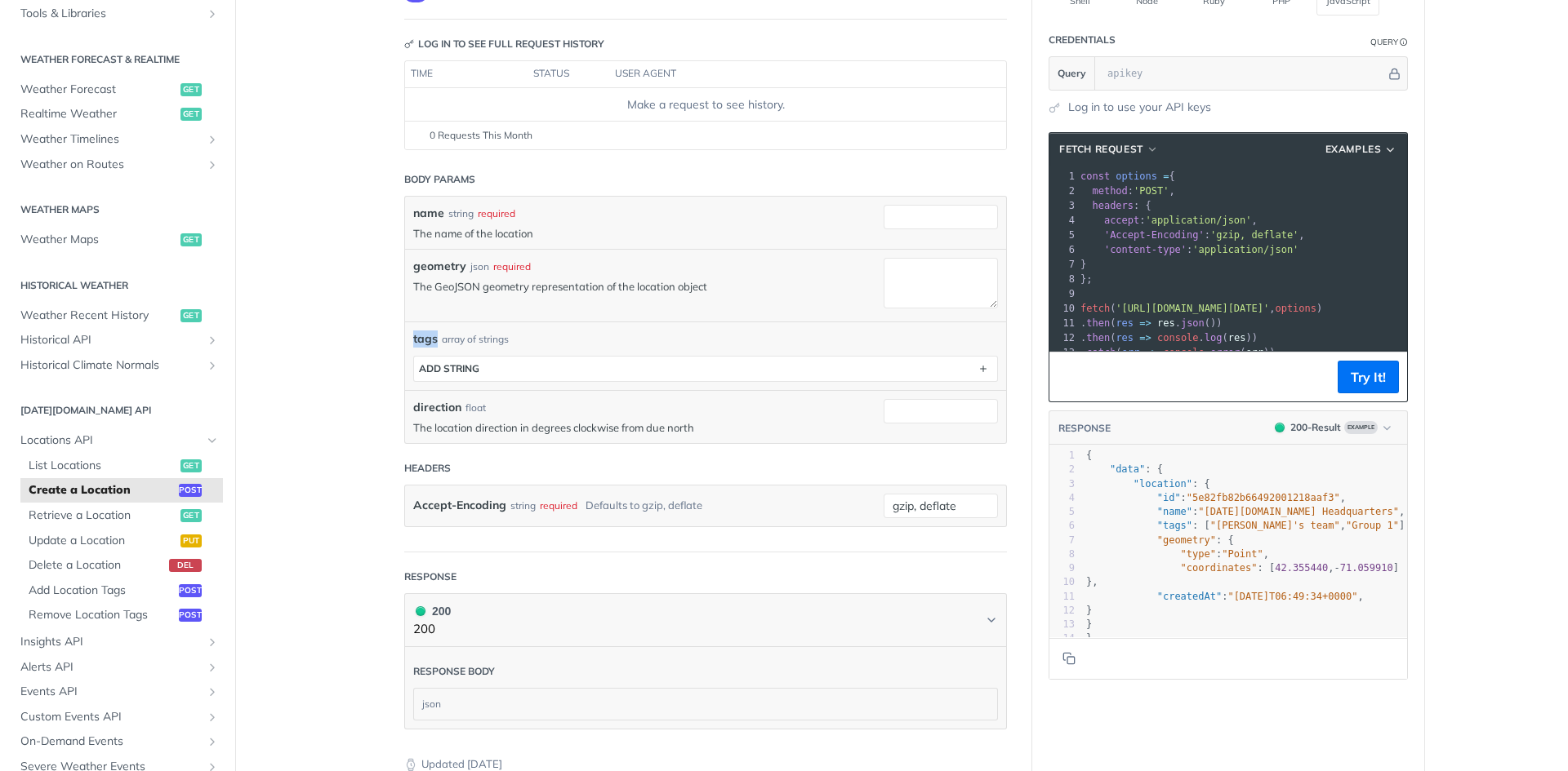
click at [311, 330] on main "JUMP TO CTRL-/ Fundamentals [DATE][DOMAIN_NAME] APIs Weather Data Layers Core P…" at bounding box center [784, 444] width 1568 height 1040
click at [312, 331] on main "JUMP TO CTRL-/ Fundamentals [DATE][DOMAIN_NAME] APIs Weather Data Layers Core P…" at bounding box center [784, 444] width 1568 height 1040
click at [428, 334] on span "tags" at bounding box center [425, 339] width 25 height 17
click at [365, 322] on main "JUMP TO CTRL-/ Fundamentals [DATE][DOMAIN_NAME] APIs Weather Data Layers Core P…" at bounding box center [784, 444] width 1568 height 1040
click at [379, 318] on article "Create a Location post https://api.tomorrow.io/v4 /locations Log in to see full…" at bounding box center [705, 444] width 653 height 1040
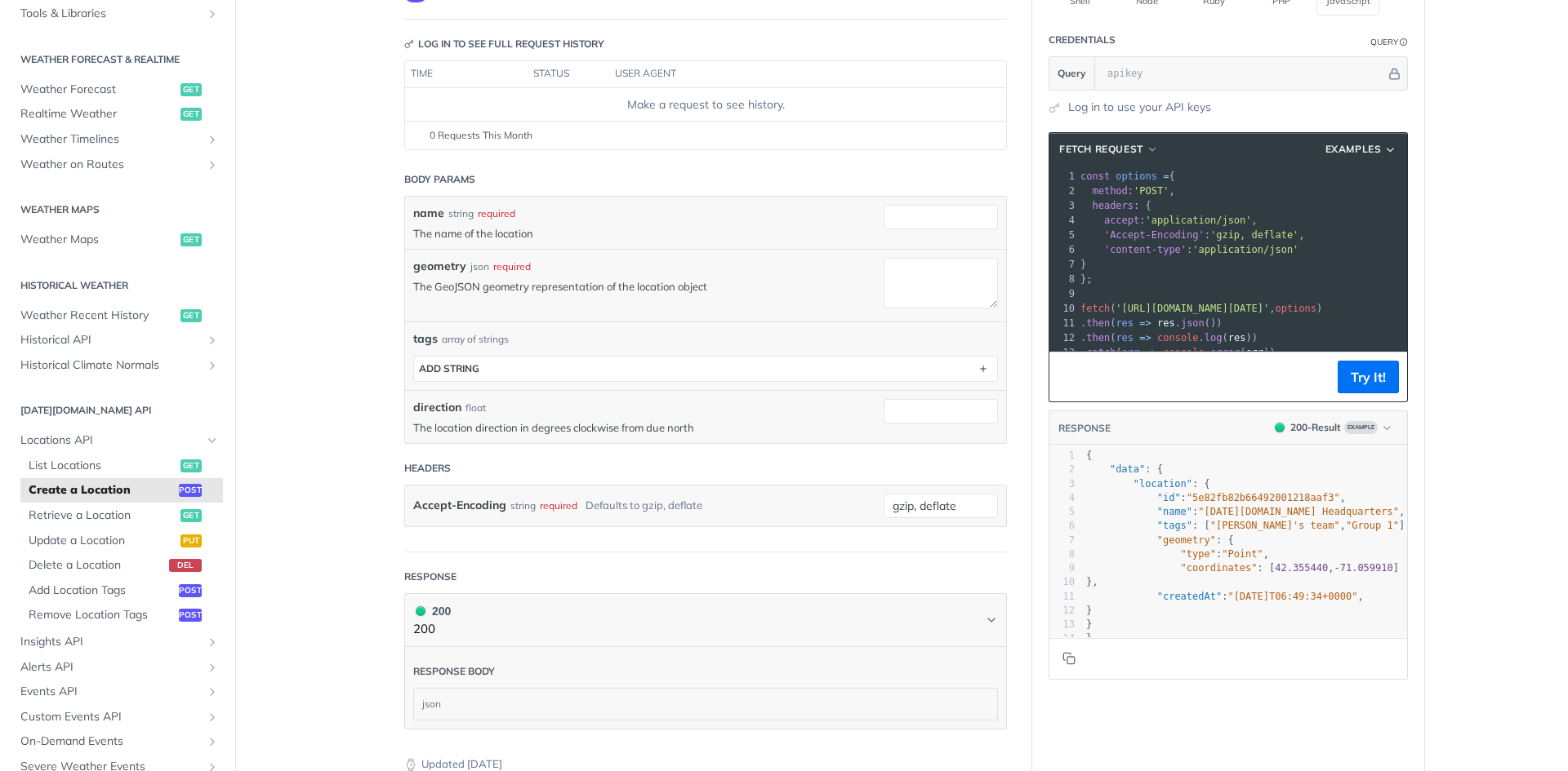
click at [1456, 338] on main "JUMP TO CTRL-/ Fundamentals [DATE][DOMAIN_NAME] APIs Weather Data Layers Core P…" at bounding box center [784, 444] width 1568 height 1040
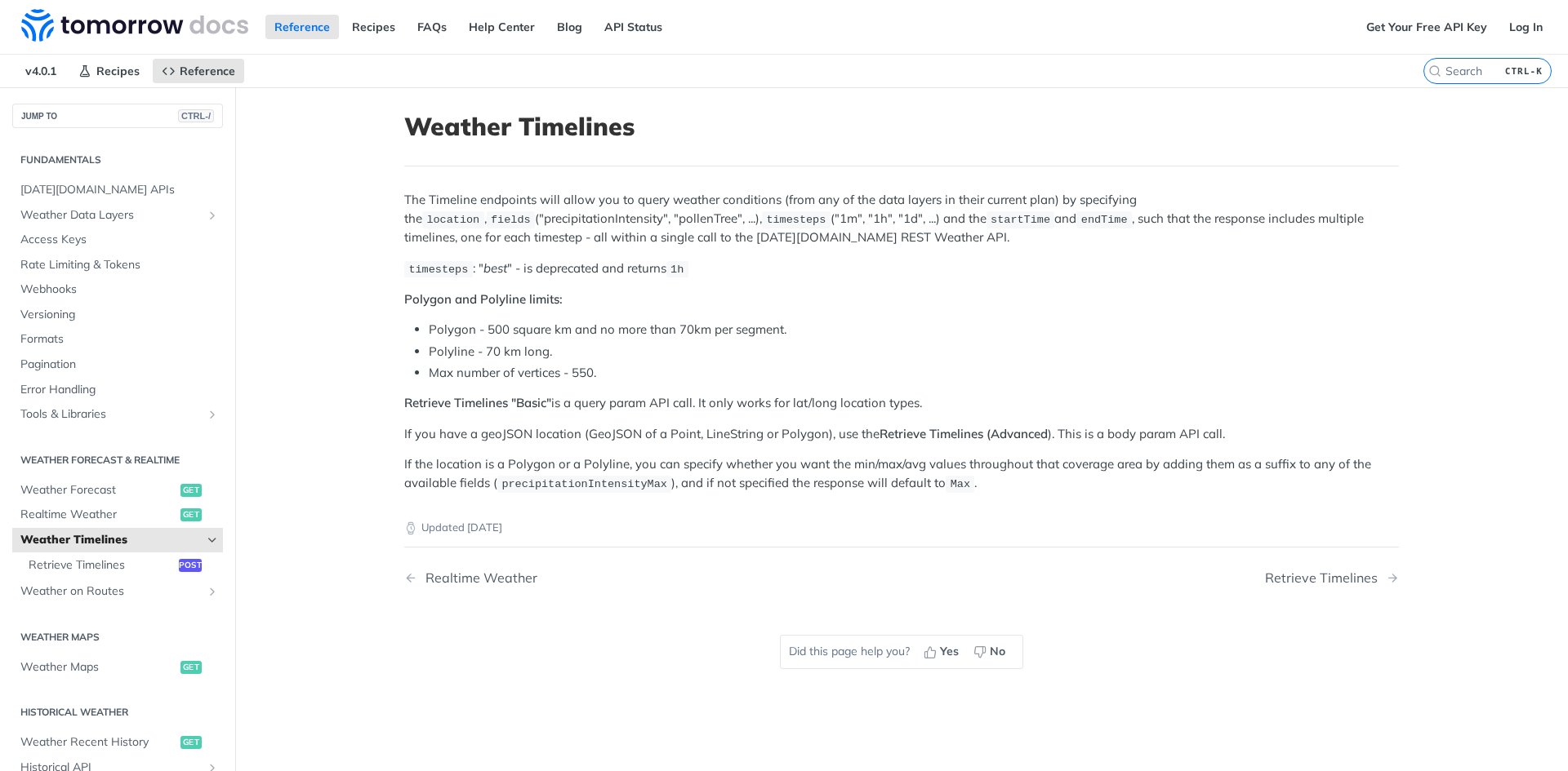
click at [946, 283] on div "The Timeline endpoints will allow you to query weather conditions (from any of …" at bounding box center [901, 342] width 994 height 302
drag, startPoint x: 405, startPoint y: 125, endPoint x: 635, endPoint y: 132, distance: 230.1
click at [635, 132] on h1 "Weather Timelines" at bounding box center [901, 126] width 994 height 29
copy h1 "Weather Timelines"
click at [1240, 395] on p "Retrieve Timelines "Basic" is a query param API call. It only works for lat/lon…" at bounding box center [901, 404] width 994 height 19
